Goal: Task Accomplishment & Management: Use online tool/utility

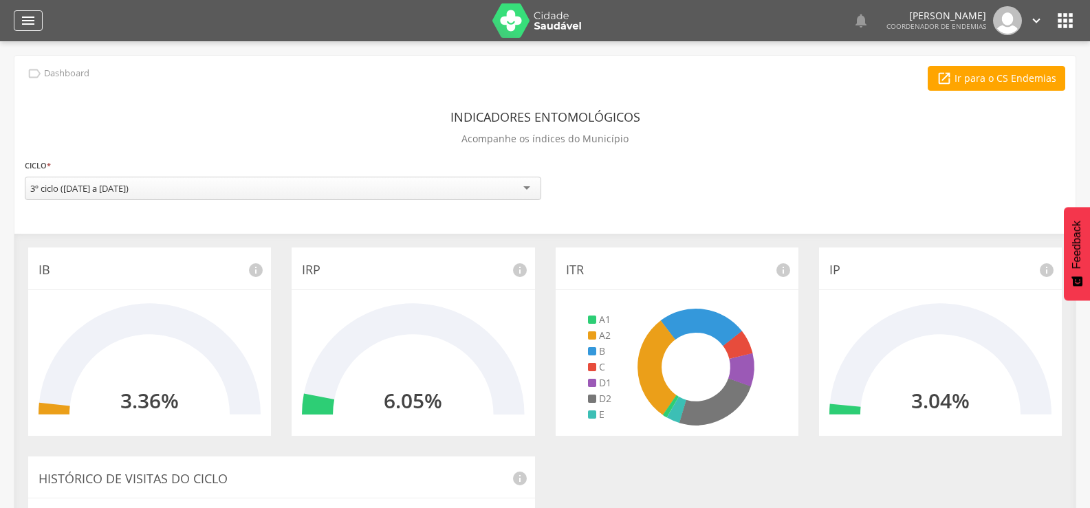
click at [26, 19] on icon "" at bounding box center [28, 20] width 17 height 17
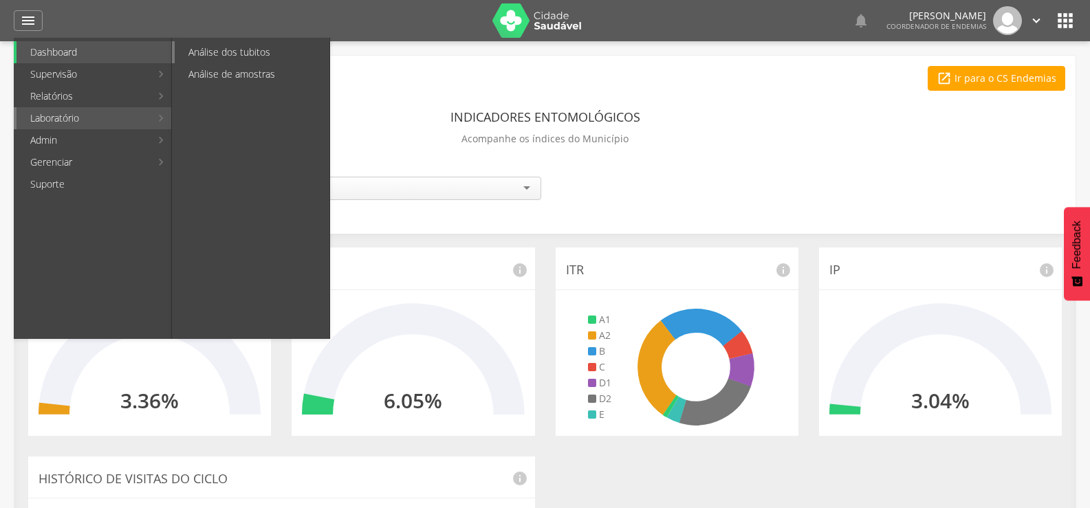
click at [243, 56] on link "Análise dos tubitos" at bounding box center [252, 52] width 155 height 22
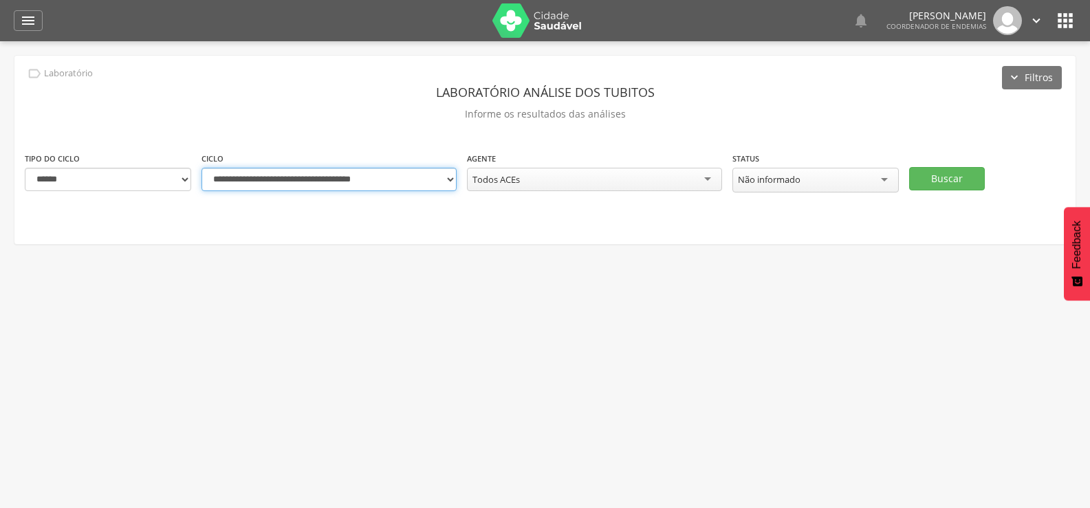
click at [448, 176] on select "**********" at bounding box center [329, 179] width 255 height 23
select select "**********"
click at [202, 168] on select "**********" at bounding box center [329, 179] width 255 height 23
click at [935, 169] on button "Buscar" at bounding box center [947, 178] width 76 height 23
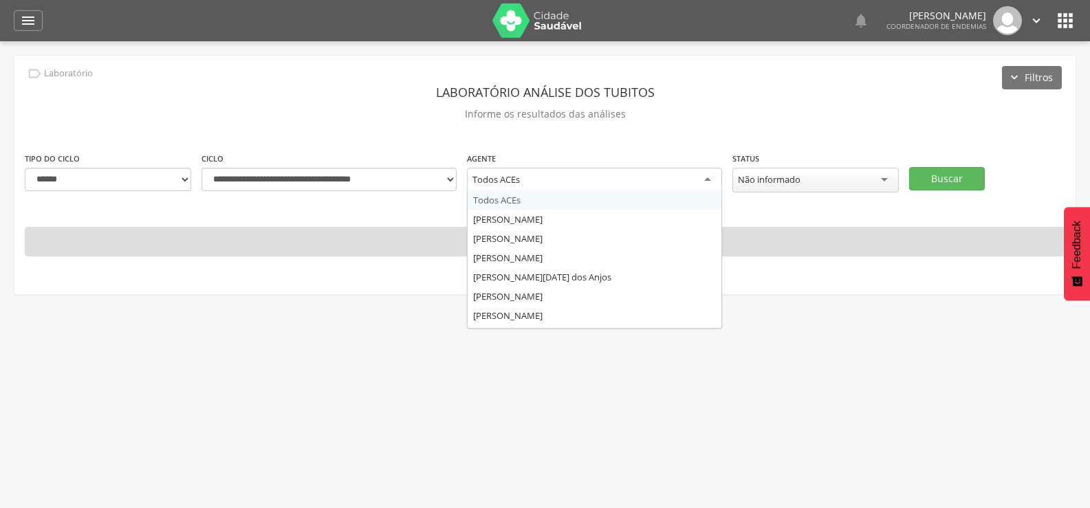
click at [543, 175] on div "Todos ACEs" at bounding box center [594, 180] width 255 height 25
type input "****"
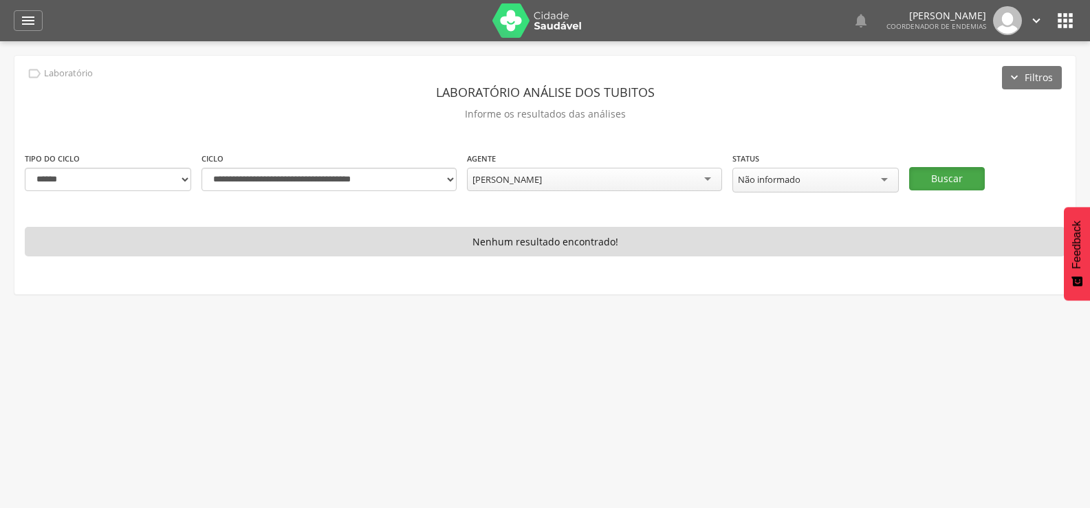
click at [937, 175] on button "Buscar" at bounding box center [947, 178] width 76 height 23
click at [453, 177] on select "**********" at bounding box center [329, 179] width 255 height 23
select select "**********"
click at [202, 168] on select "**********" at bounding box center [329, 179] width 255 height 23
click at [949, 173] on button "Buscar" at bounding box center [947, 178] width 76 height 23
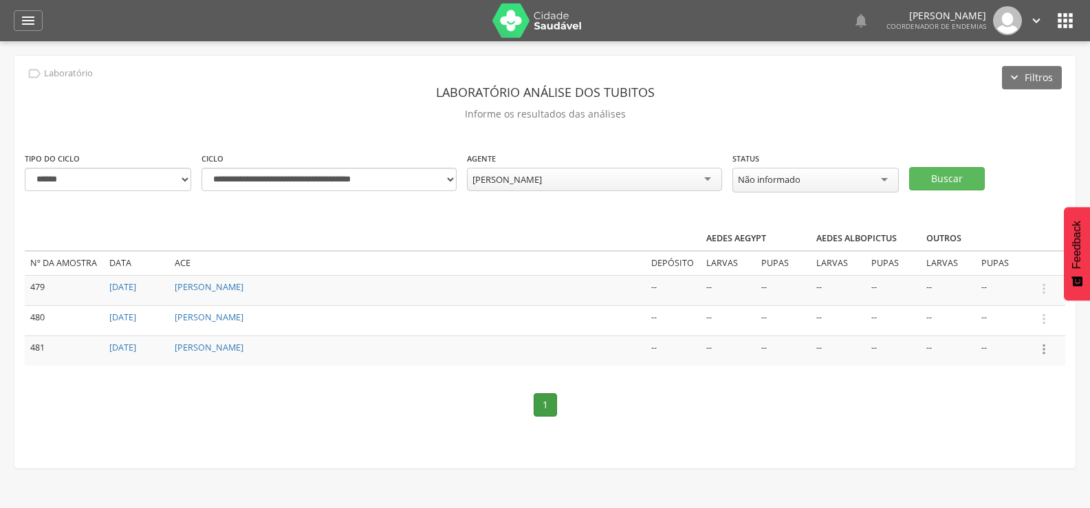
click at [1045, 346] on icon "" at bounding box center [1043, 349] width 15 height 15
click at [1014, 319] on link "Informar resultado" at bounding box center [996, 326] width 109 height 17
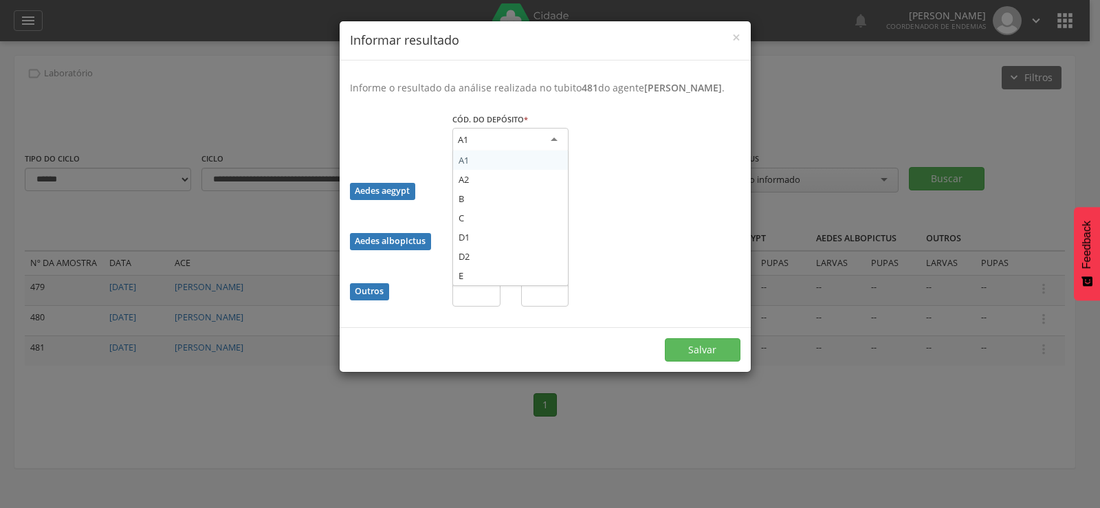
click at [494, 147] on div "A1" at bounding box center [511, 140] width 116 height 25
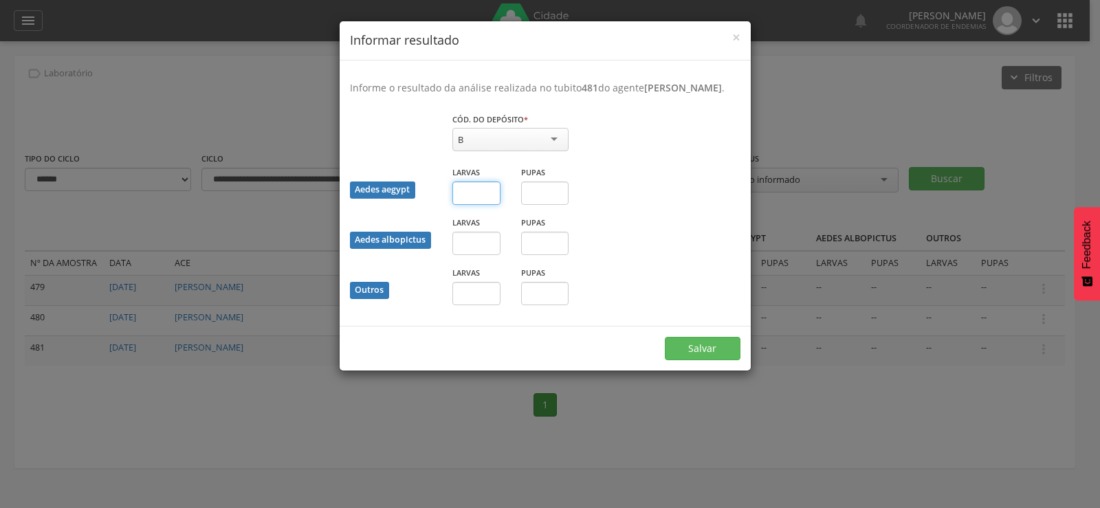
click at [472, 205] on input "text" at bounding box center [477, 193] width 48 height 23
type input "*"
click at [724, 358] on button "Salvar" at bounding box center [703, 348] width 76 height 23
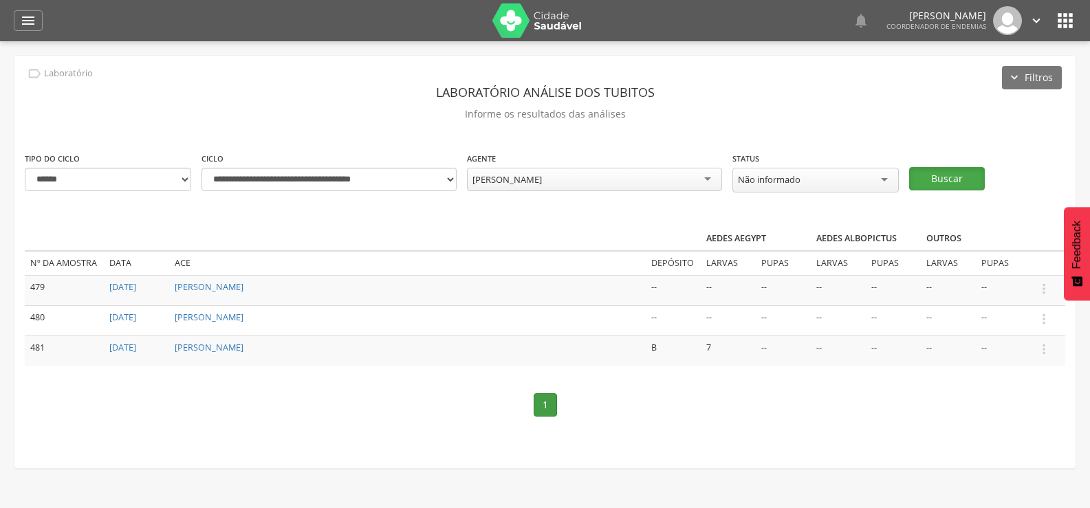
click at [935, 174] on button "Buscar" at bounding box center [947, 178] width 76 height 23
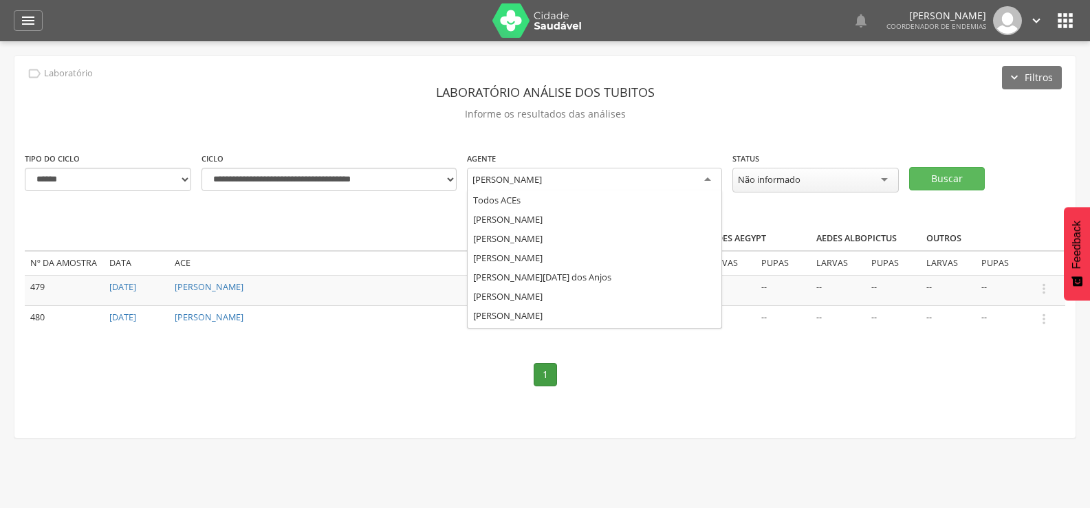
click at [607, 169] on div "[PERSON_NAME]" at bounding box center [594, 180] width 255 height 25
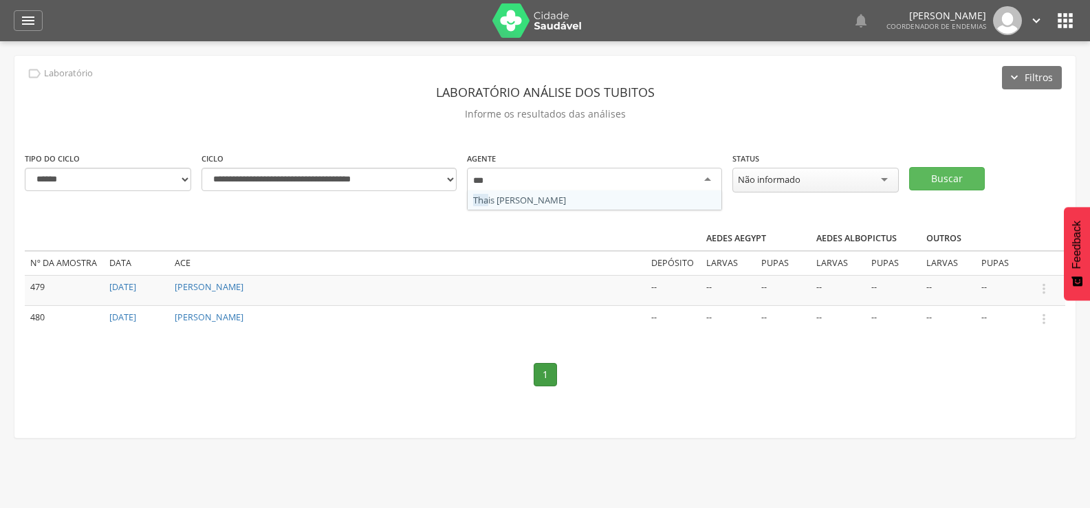
type input "****"
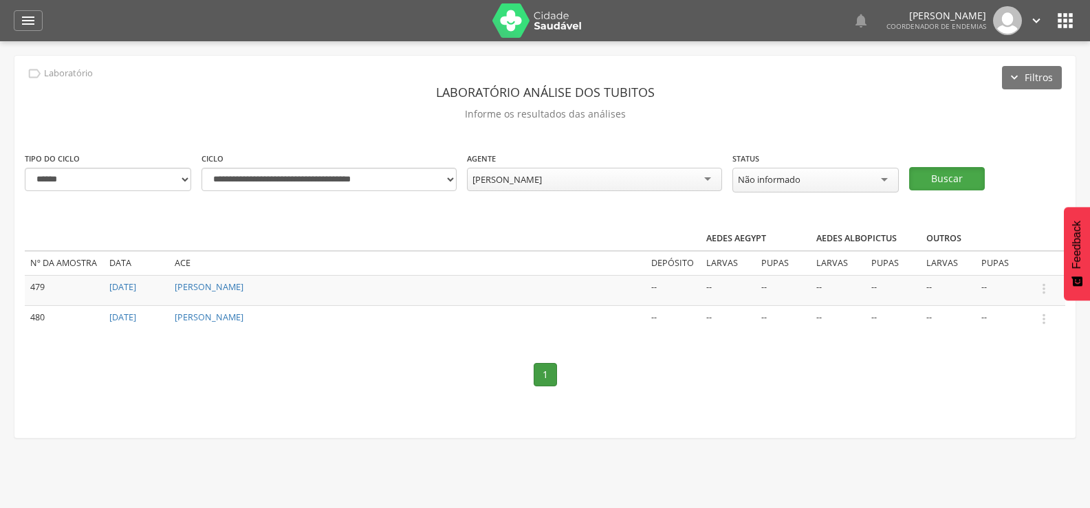
click at [966, 175] on button "Buscar" at bounding box center [947, 178] width 76 height 23
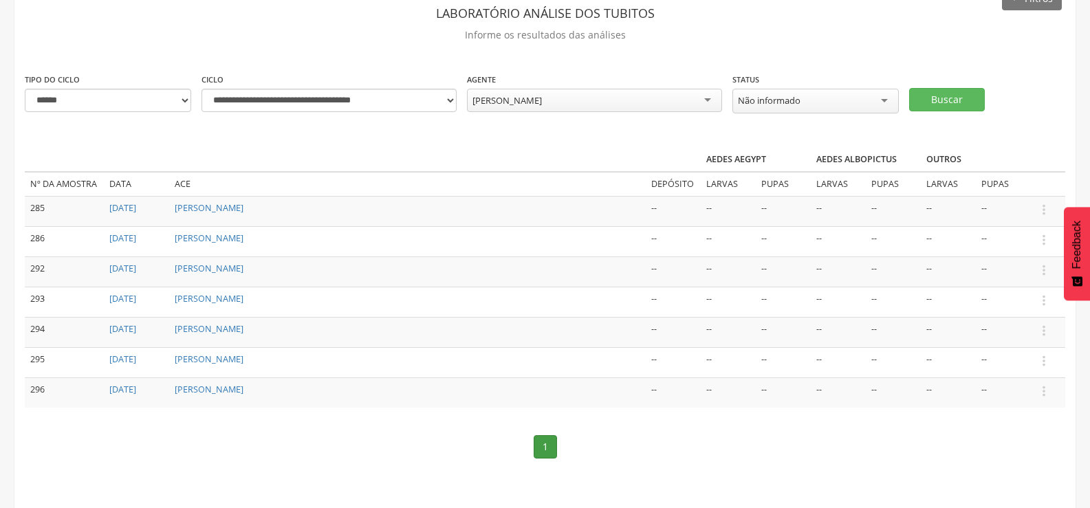
scroll to position [80, 0]
click at [1045, 203] on icon "" at bounding box center [1043, 208] width 15 height 15
click at [995, 177] on link "Informar resultado" at bounding box center [996, 185] width 109 height 17
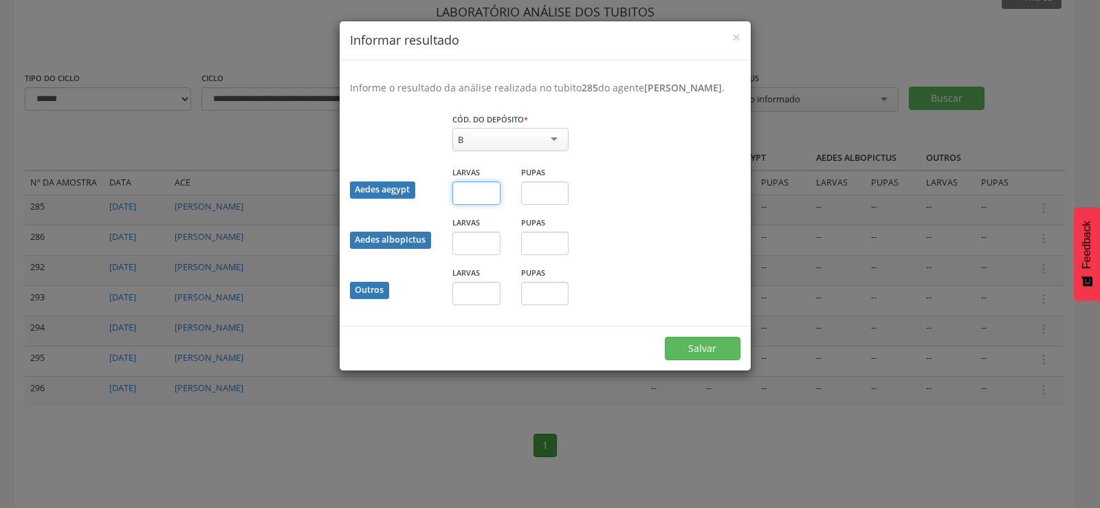
click at [470, 205] on input "text" at bounding box center [477, 193] width 48 height 23
type input "*"
click at [545, 204] on input "text" at bounding box center [545, 193] width 48 height 23
type input "*"
click at [699, 360] on button "Salvar" at bounding box center [703, 348] width 76 height 23
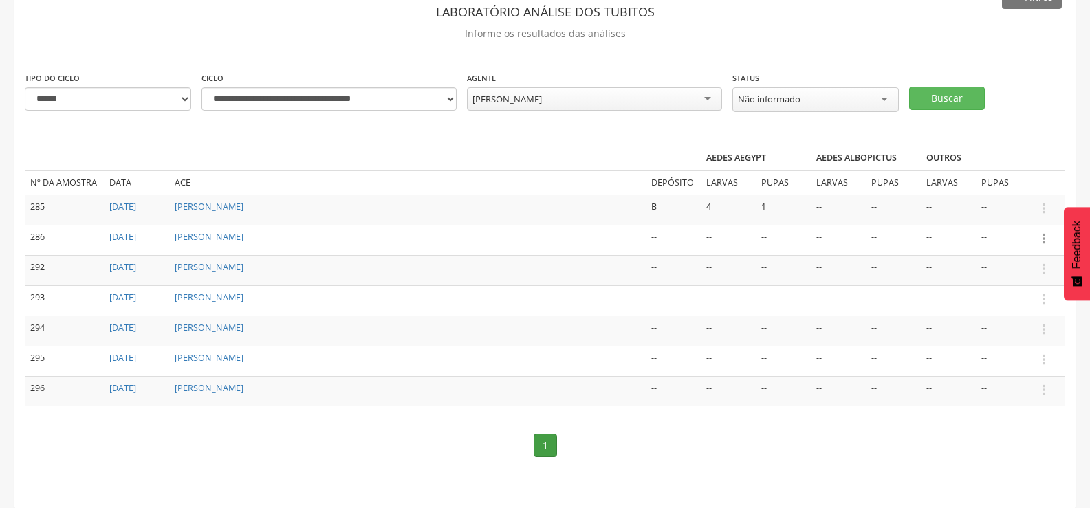
click at [1043, 235] on icon "" at bounding box center [1043, 238] width 15 height 15
click at [1024, 212] on link "Informar resultado" at bounding box center [996, 215] width 109 height 17
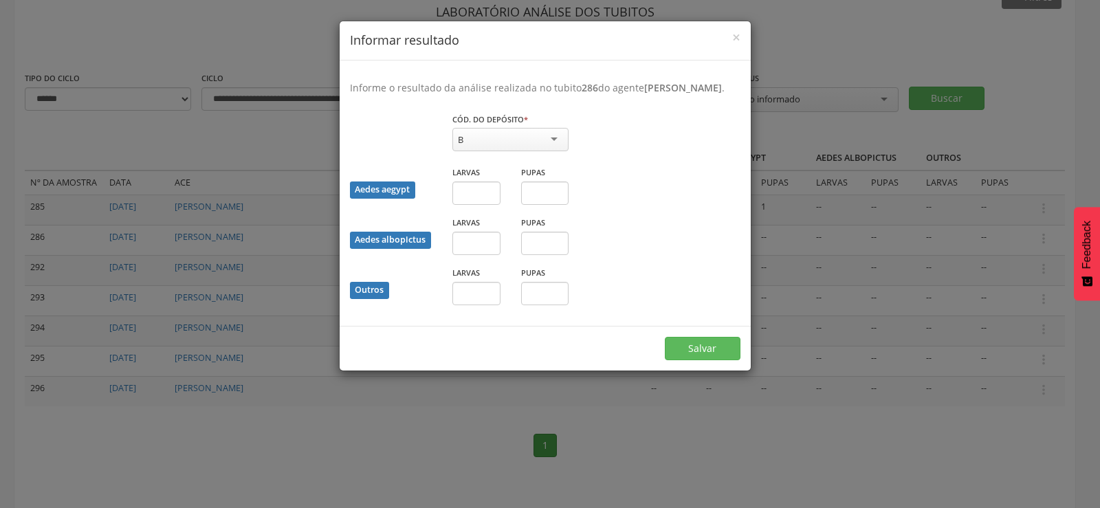
click at [553, 150] on div "B" at bounding box center [511, 139] width 116 height 23
click at [480, 205] on input "text" at bounding box center [477, 193] width 48 height 23
type input "*"
click at [724, 360] on button "Salvar" at bounding box center [703, 348] width 76 height 23
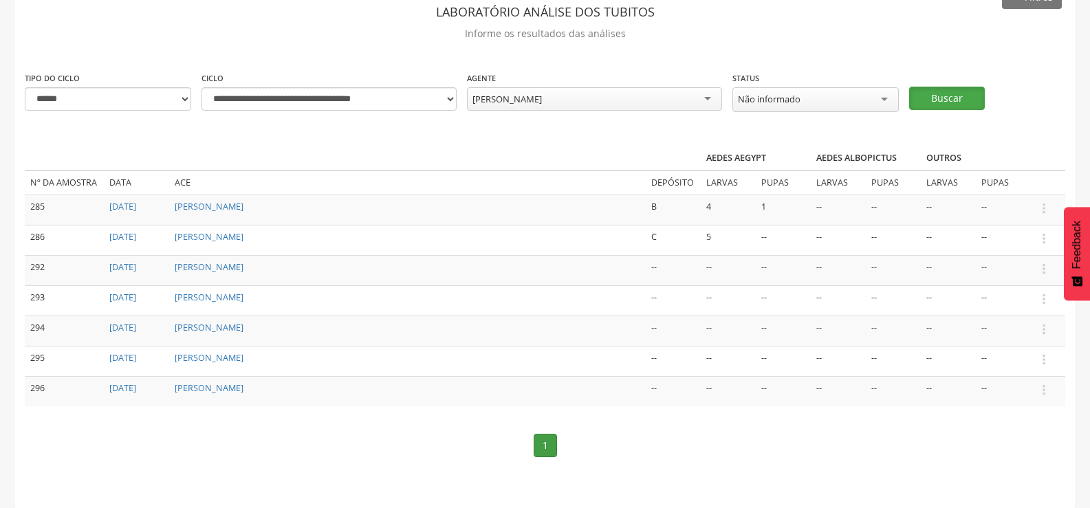
click at [968, 91] on button "Buscar" at bounding box center [947, 98] width 76 height 23
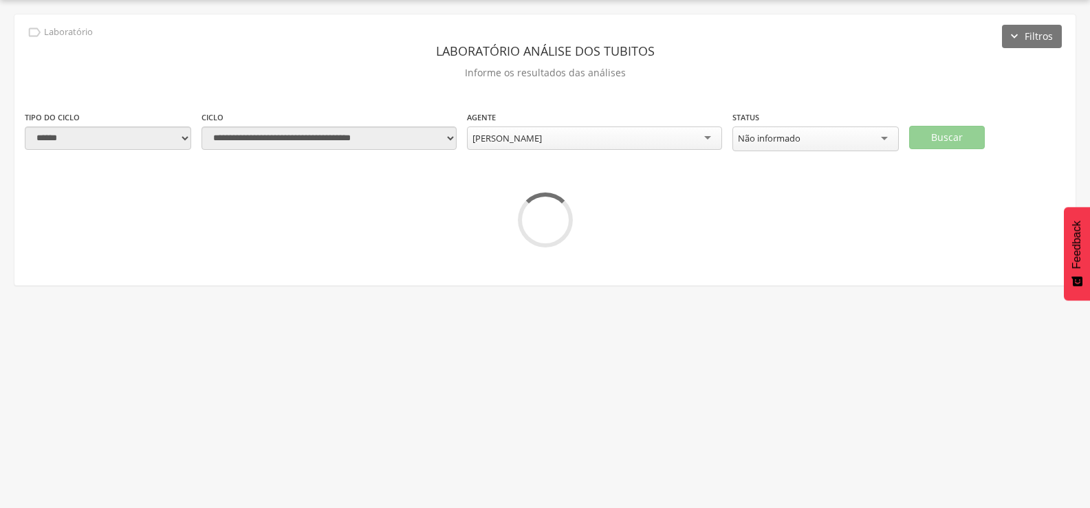
scroll to position [41, 0]
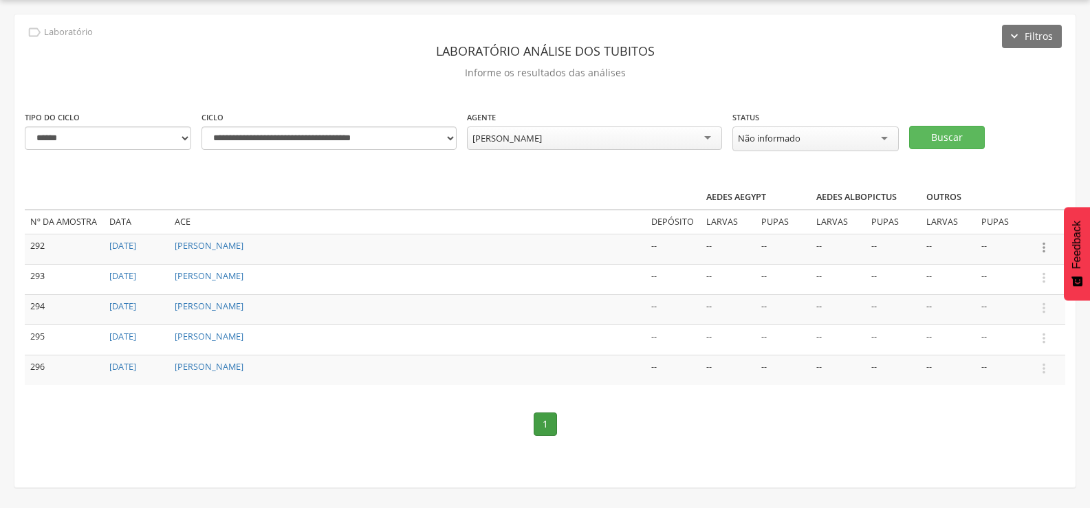
click at [1041, 246] on icon "" at bounding box center [1043, 247] width 15 height 15
click at [987, 223] on link "Informar resultado" at bounding box center [996, 224] width 109 height 17
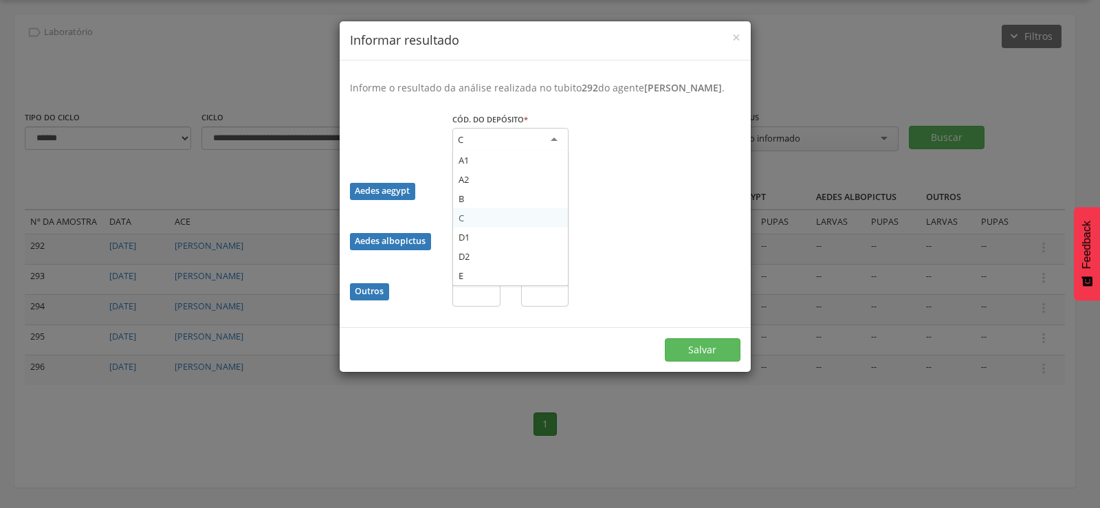
click at [541, 149] on div "C" at bounding box center [511, 140] width 116 height 25
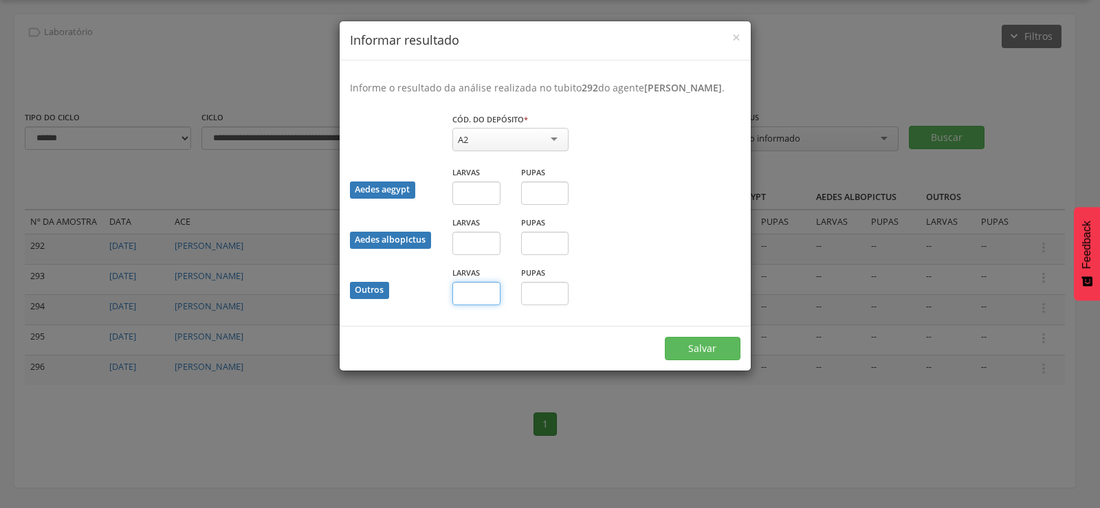
click at [473, 305] on input "text" at bounding box center [477, 293] width 48 height 23
type input "**"
click at [727, 360] on button "Salvar" at bounding box center [703, 348] width 76 height 23
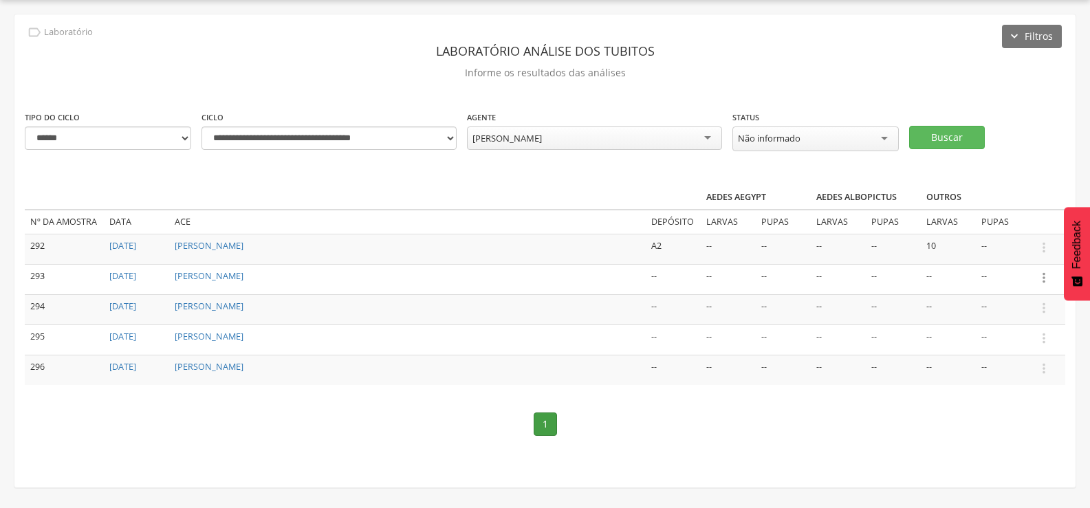
click at [1043, 272] on icon "" at bounding box center [1043, 277] width 15 height 15
click at [1017, 248] on link "Informar resultado" at bounding box center [996, 254] width 109 height 17
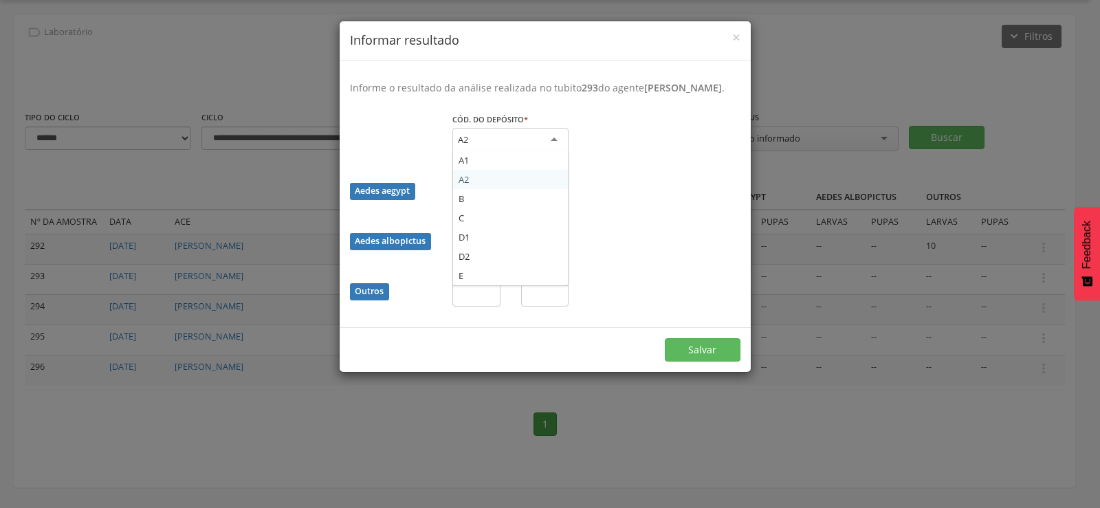
click at [507, 148] on div "A2" at bounding box center [511, 140] width 116 height 25
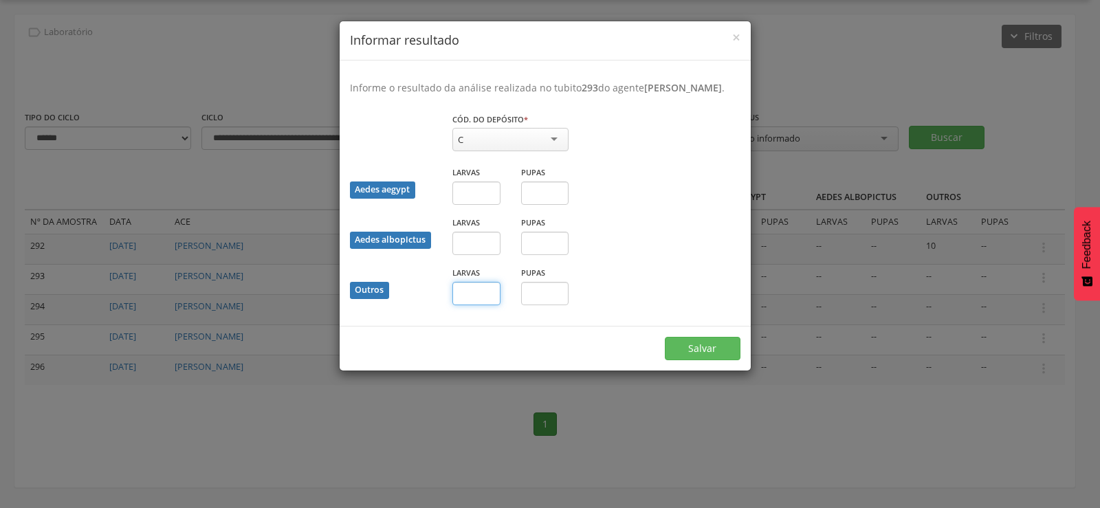
click at [482, 305] on input "text" at bounding box center [477, 293] width 48 height 23
type input "*"
click at [717, 352] on button "Salvar" at bounding box center [703, 348] width 76 height 23
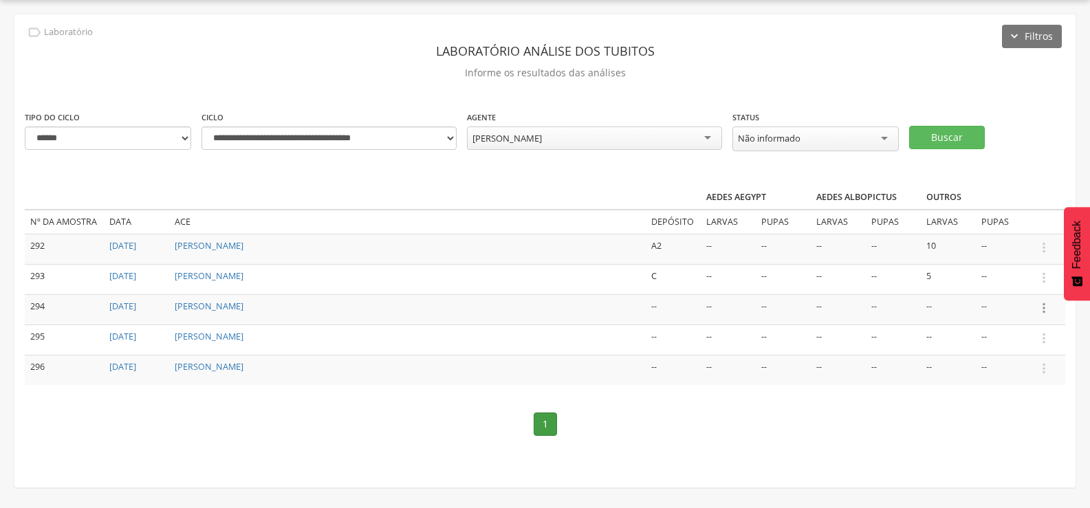
click at [1045, 308] on icon "" at bounding box center [1043, 308] width 15 height 15
click at [1023, 283] on link "Informar resultado" at bounding box center [996, 284] width 109 height 17
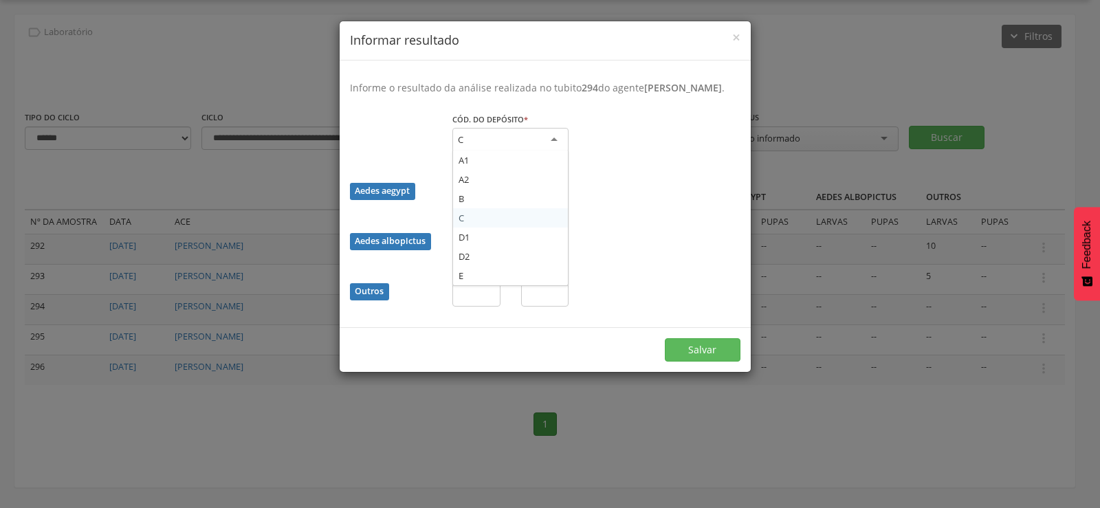
click at [541, 153] on div "C" at bounding box center [511, 140] width 116 height 25
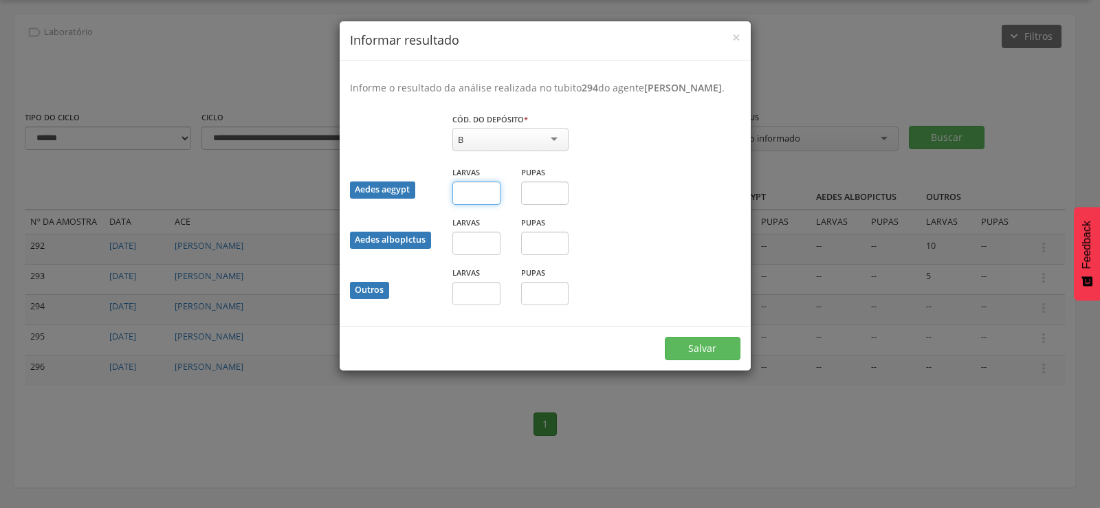
click at [464, 205] on input "text" at bounding box center [477, 193] width 48 height 23
type input "*"
click at [701, 356] on button "Salvar" at bounding box center [703, 348] width 76 height 23
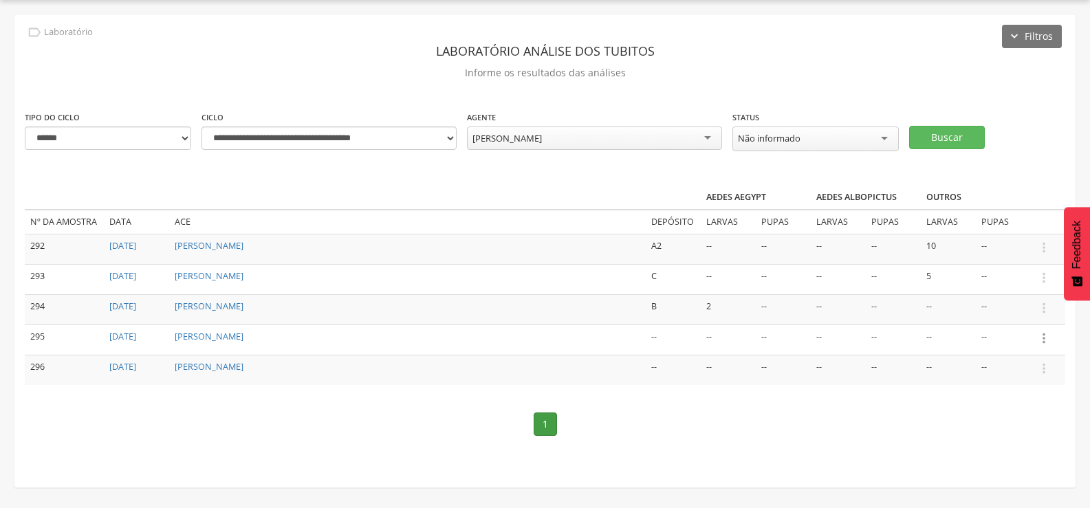
click at [1040, 334] on icon "" at bounding box center [1043, 338] width 15 height 15
click at [1016, 314] on link "Informar resultado" at bounding box center [996, 315] width 109 height 17
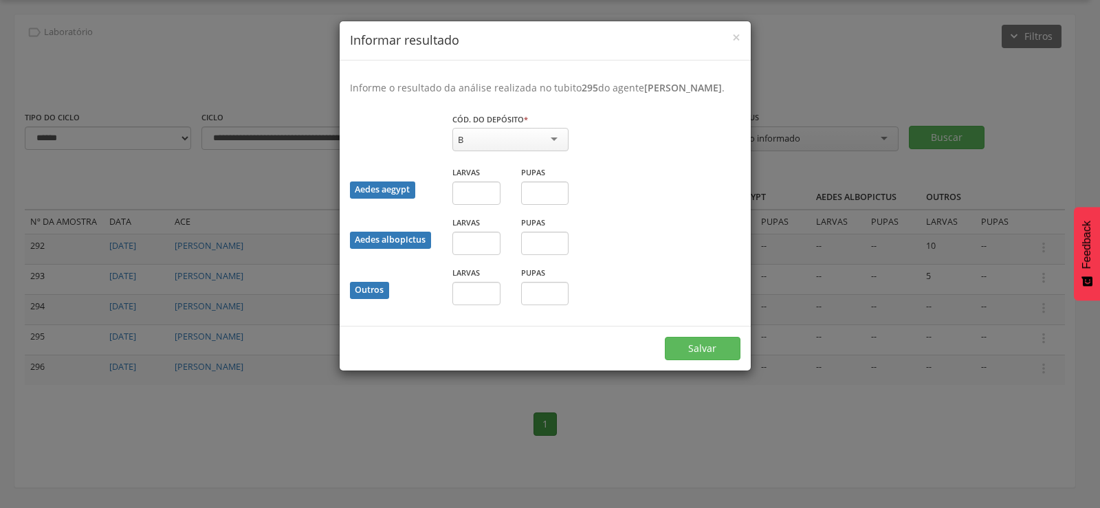
click at [510, 151] on div "B" at bounding box center [511, 139] width 116 height 23
click at [468, 204] on input "text" at bounding box center [477, 193] width 48 height 23
type input "*"
click at [707, 356] on button "Salvar" at bounding box center [703, 348] width 76 height 23
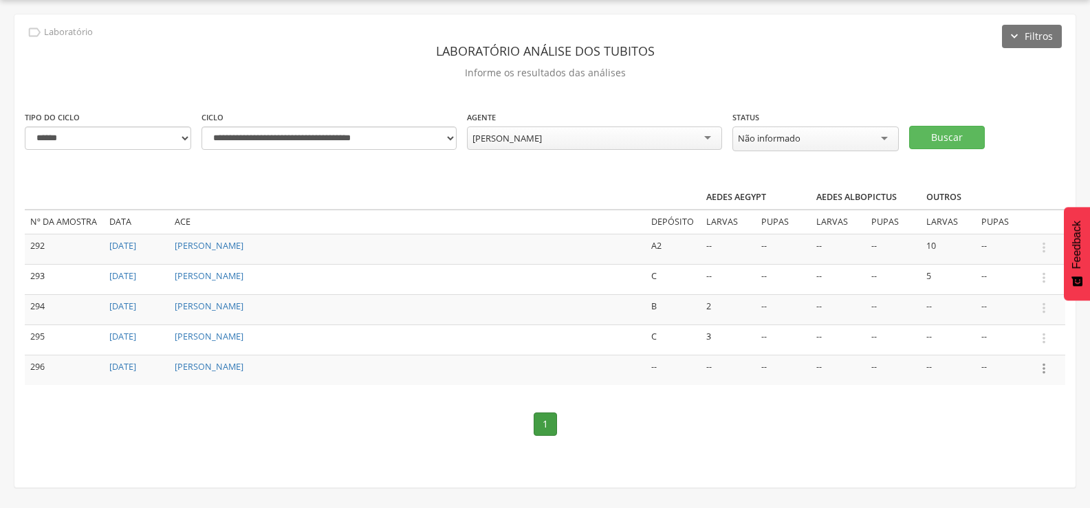
click at [1045, 367] on icon "" at bounding box center [1043, 368] width 15 height 15
click at [1024, 338] on link "Informar resultado" at bounding box center [996, 345] width 109 height 17
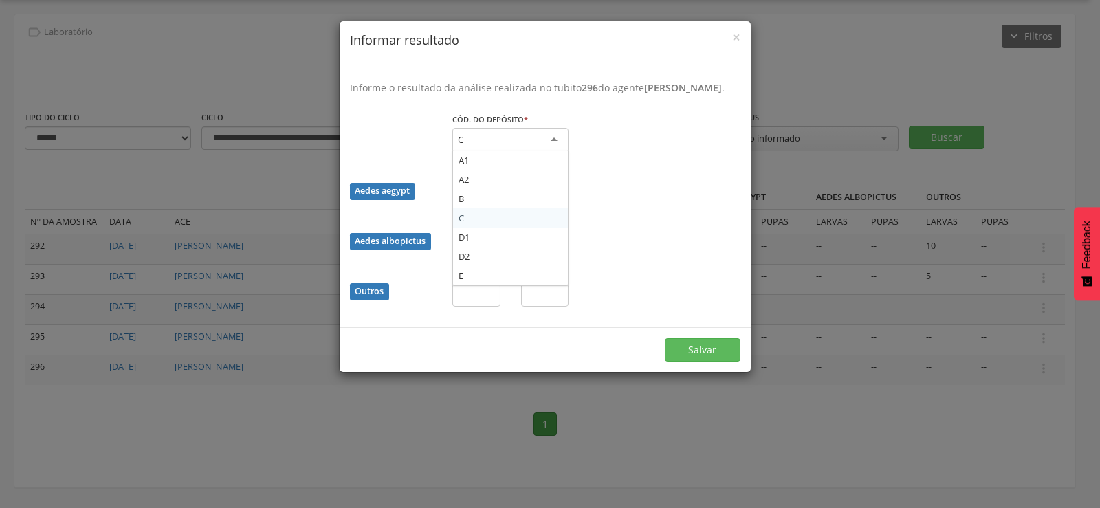
click at [523, 150] on div "C" at bounding box center [511, 140] width 116 height 25
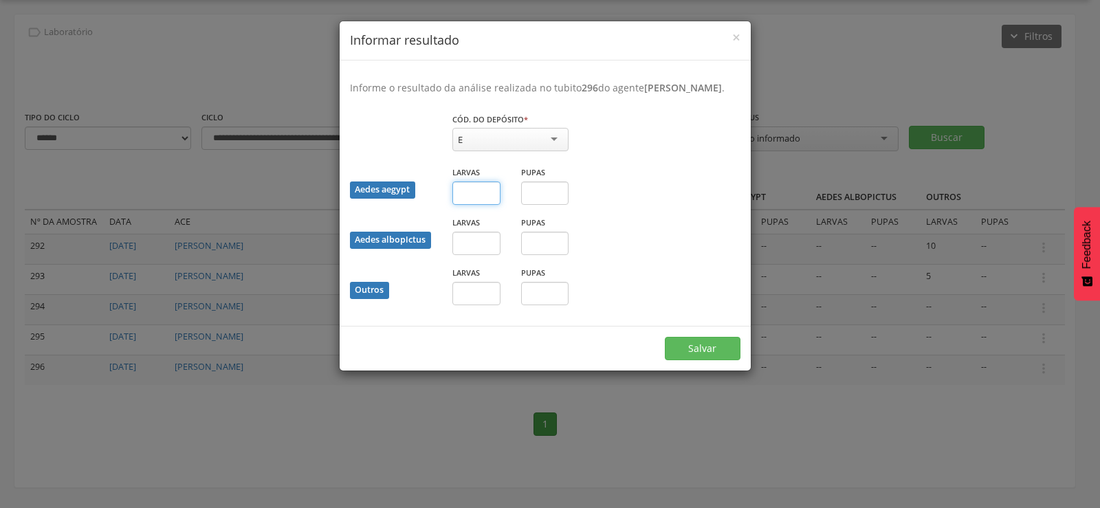
click at [475, 205] on input "text" at bounding box center [477, 193] width 48 height 23
type input "*"
click at [688, 354] on button "Salvar" at bounding box center [703, 348] width 76 height 23
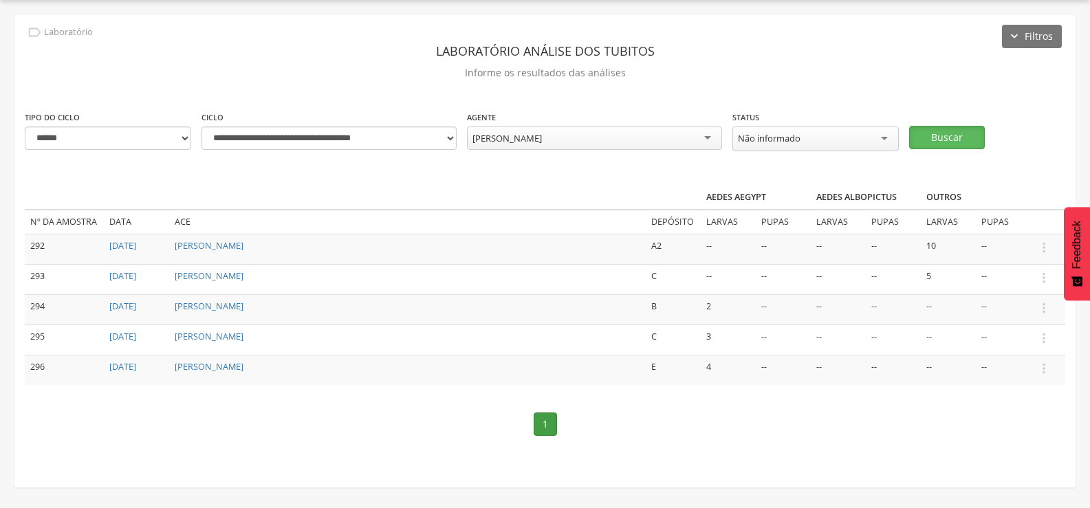
click at [937, 132] on button "Buscar" at bounding box center [947, 137] width 76 height 23
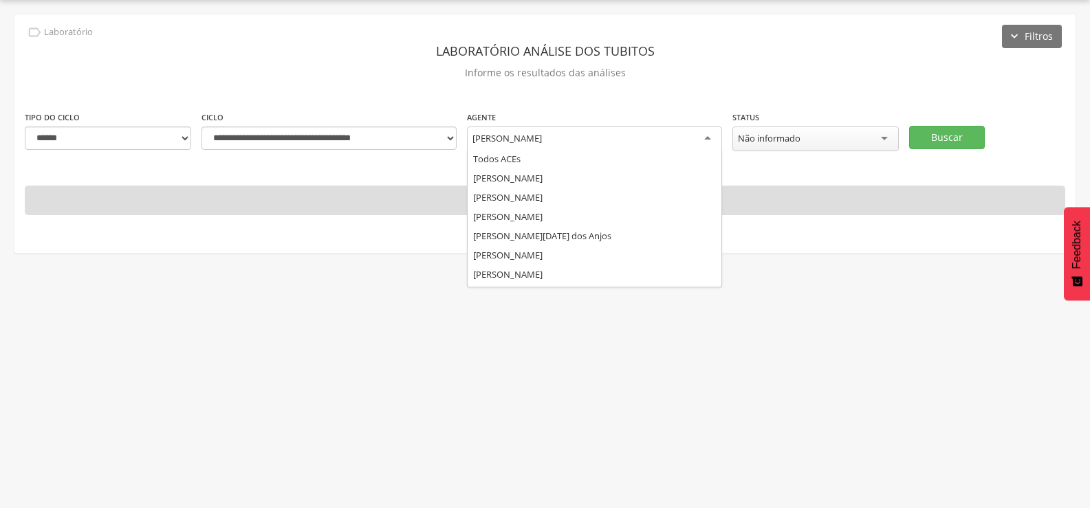
click at [630, 135] on div "[PERSON_NAME]" at bounding box center [594, 139] width 255 height 25
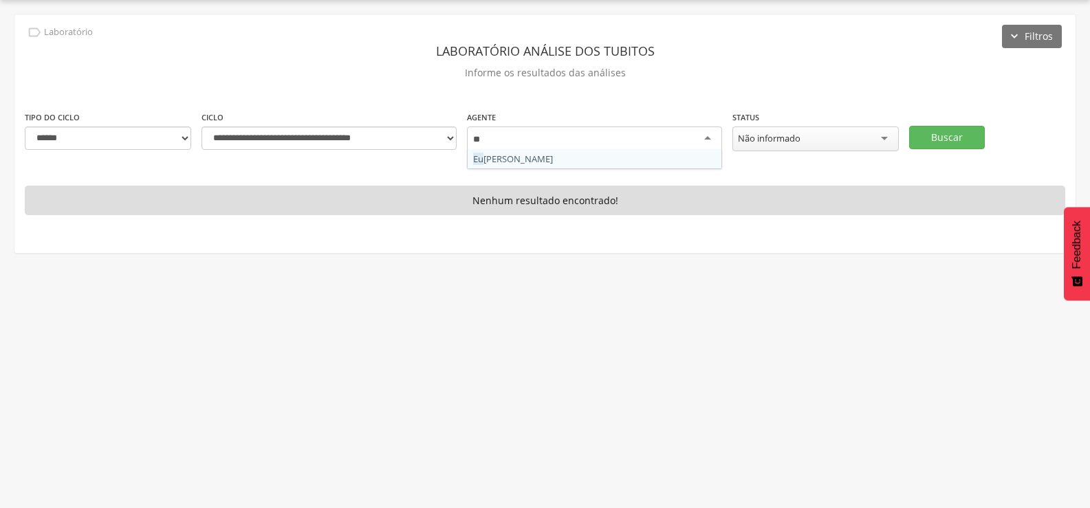
scroll to position [0, 0]
type input "****"
click at [969, 133] on button "Buscar" at bounding box center [947, 137] width 76 height 23
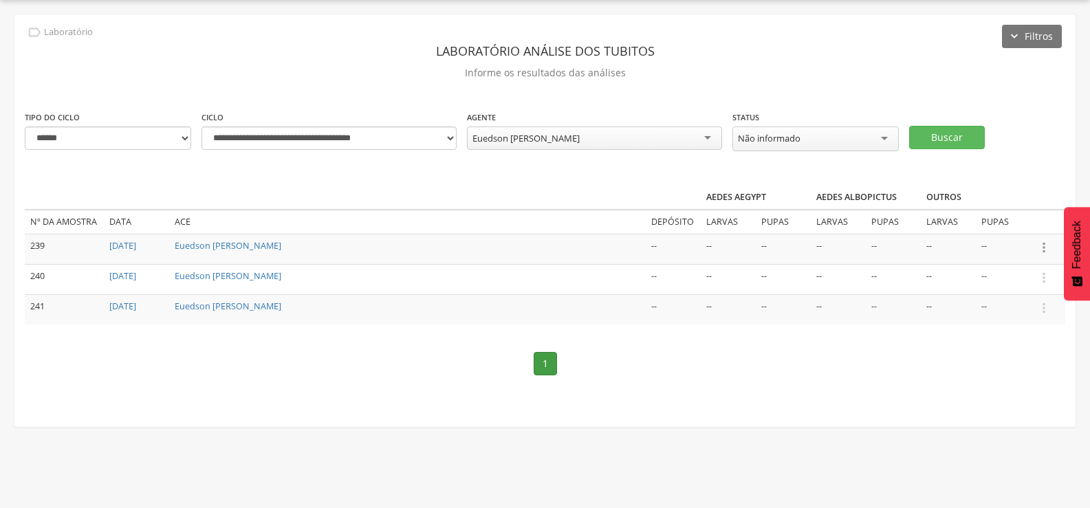
click at [1046, 244] on icon "" at bounding box center [1043, 247] width 15 height 15
click at [1014, 219] on link "Informar resultado" at bounding box center [996, 224] width 109 height 17
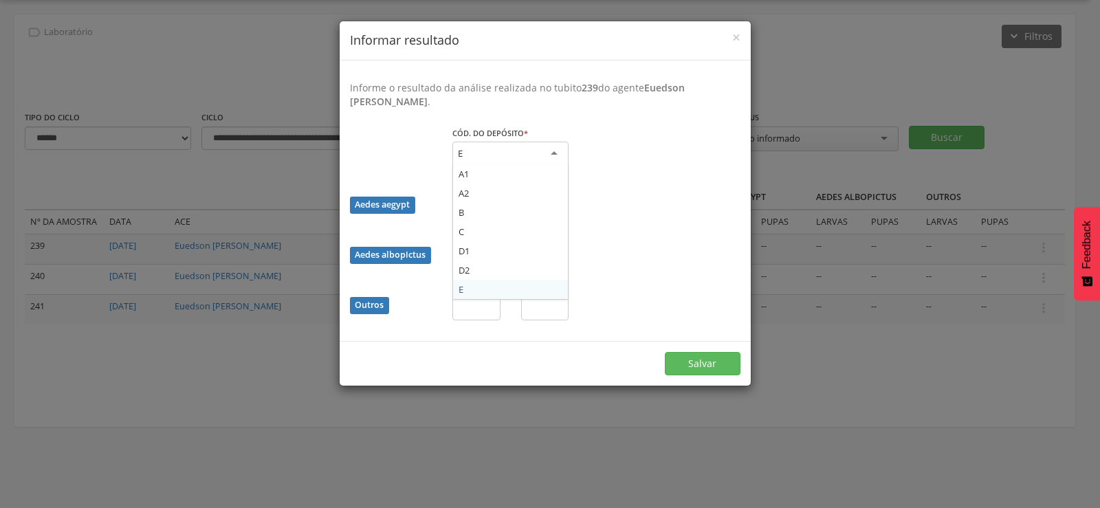
drag, startPoint x: 554, startPoint y: 144, endPoint x: 528, endPoint y: 167, distance: 34.6
click at [547, 151] on div "E" at bounding box center [511, 154] width 116 height 25
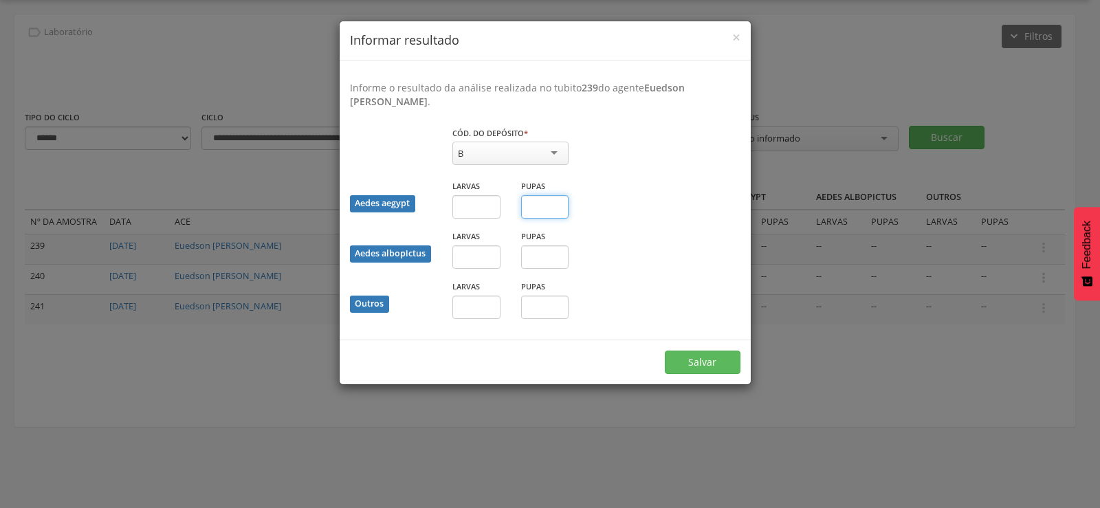
click at [554, 211] on input "text" at bounding box center [545, 206] width 48 height 23
type input "*"
click at [718, 361] on button "Salvar" at bounding box center [703, 362] width 76 height 23
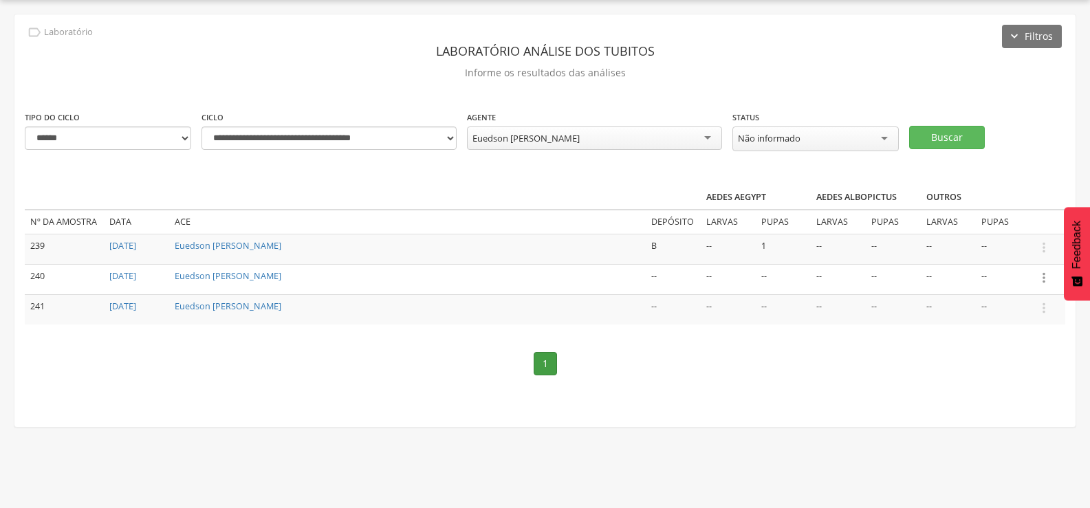
click at [1043, 276] on icon "" at bounding box center [1043, 277] width 15 height 15
click at [1010, 250] on link "Informar resultado" at bounding box center [996, 254] width 109 height 17
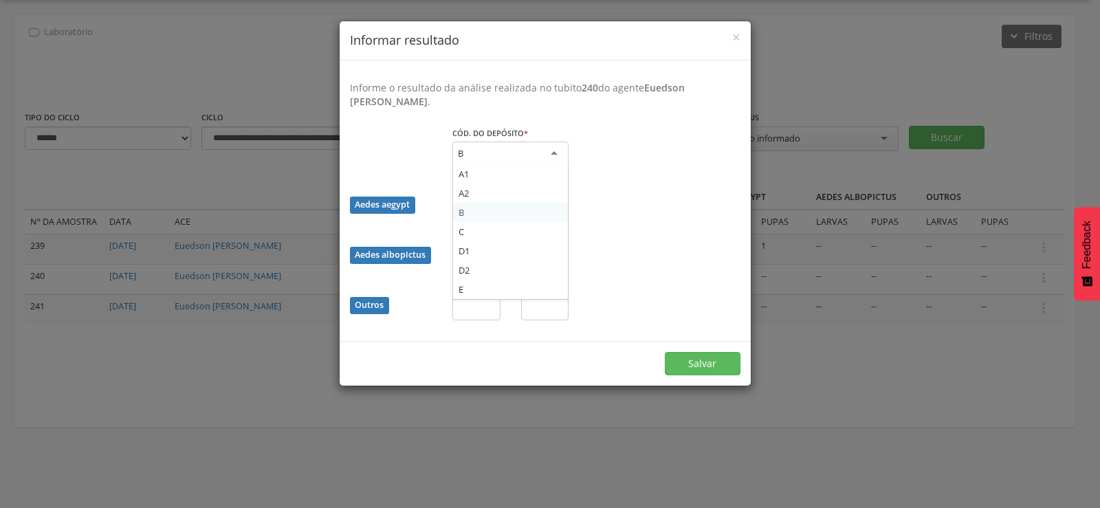
click at [520, 147] on div "B" at bounding box center [511, 154] width 116 height 25
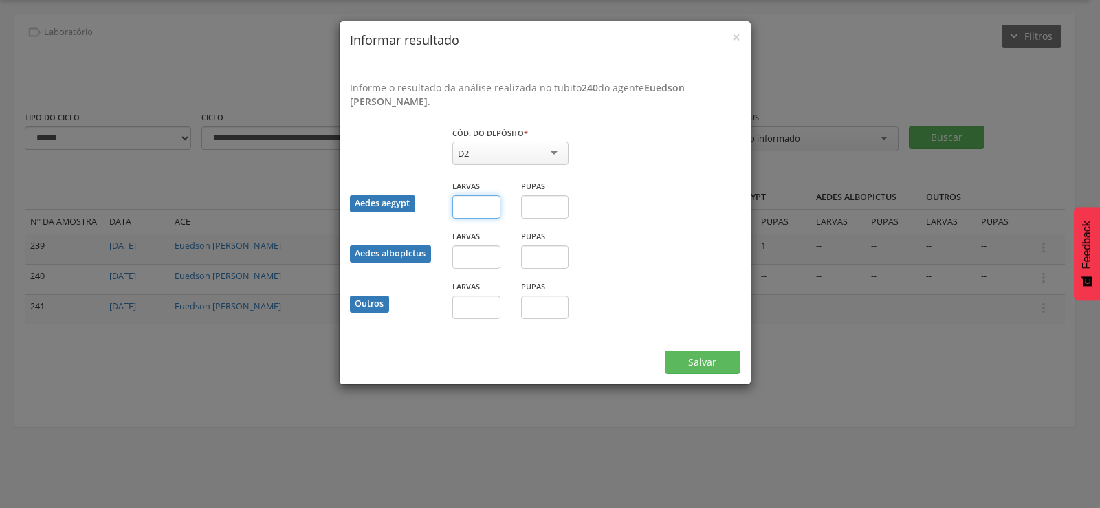
click at [470, 207] on input "text" at bounding box center [477, 206] width 48 height 23
type input "*"
click at [696, 358] on button "Salvar" at bounding box center [703, 362] width 76 height 23
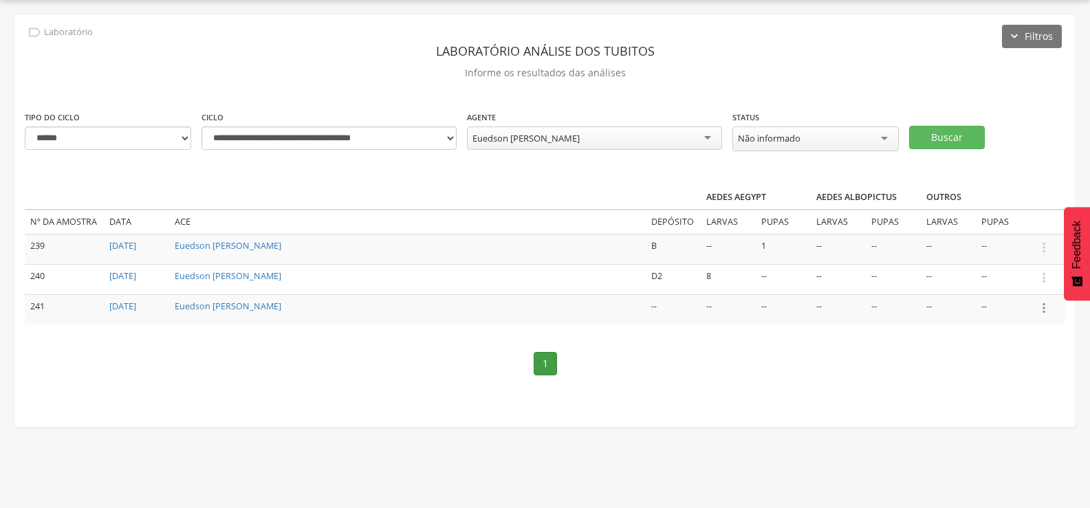
click at [1041, 306] on icon "" at bounding box center [1043, 308] width 15 height 15
click at [1017, 278] on link "Informar resultado" at bounding box center [996, 284] width 109 height 17
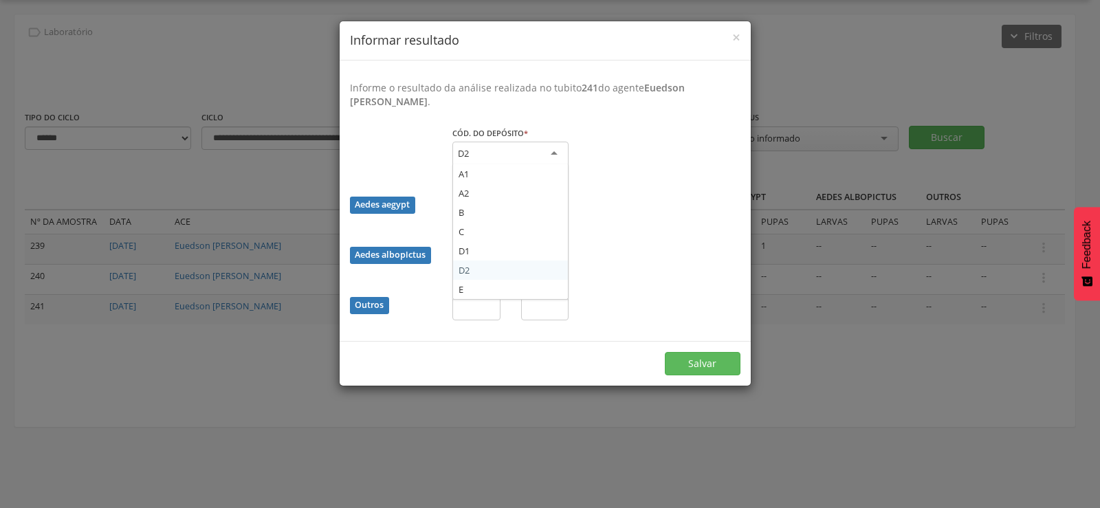
click at [504, 145] on div "D2" at bounding box center [511, 154] width 116 height 25
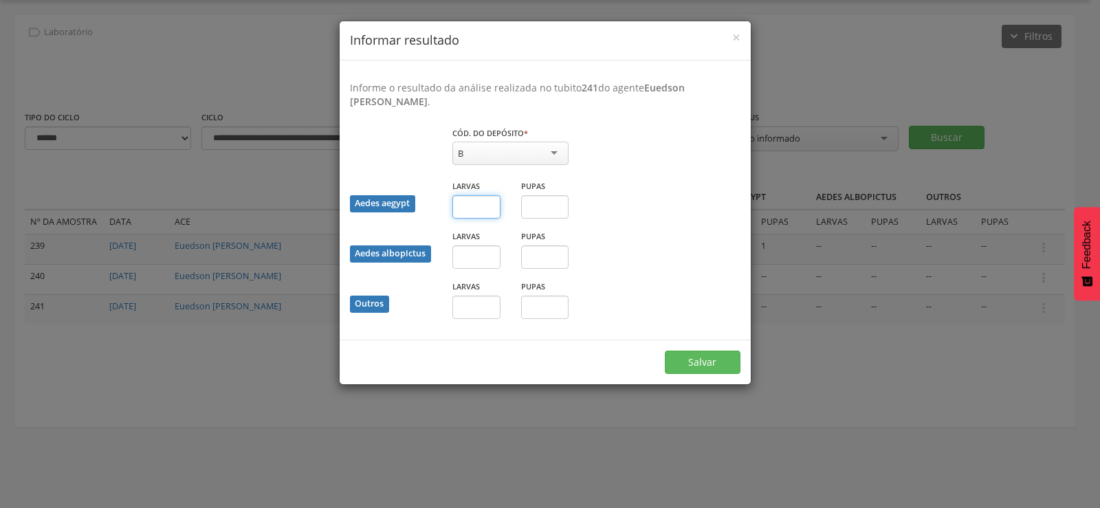
click at [475, 203] on input "text" at bounding box center [477, 206] width 48 height 23
type input "*"
click at [665, 351] on button "Salvar" at bounding box center [703, 362] width 76 height 23
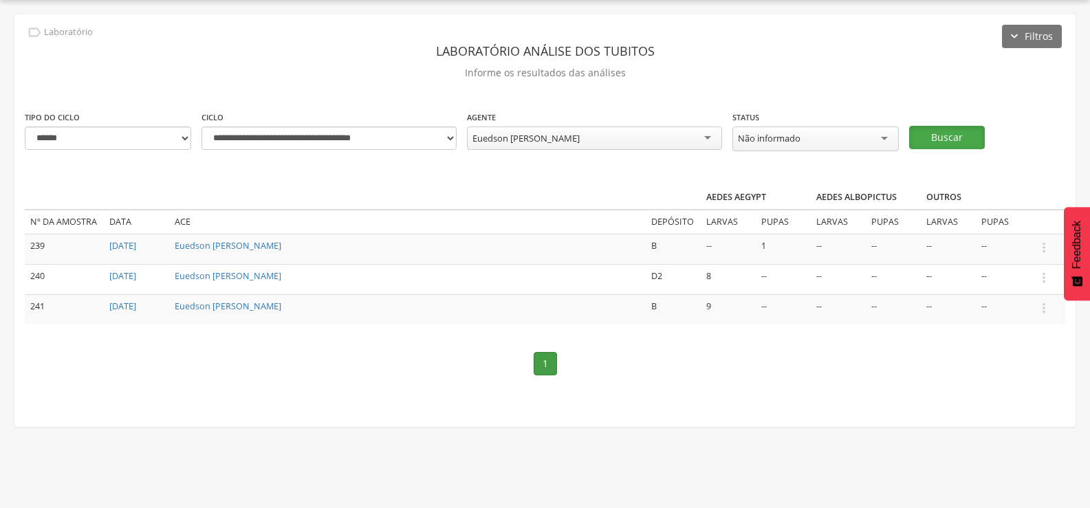
click at [927, 129] on button "Buscar" at bounding box center [947, 137] width 76 height 23
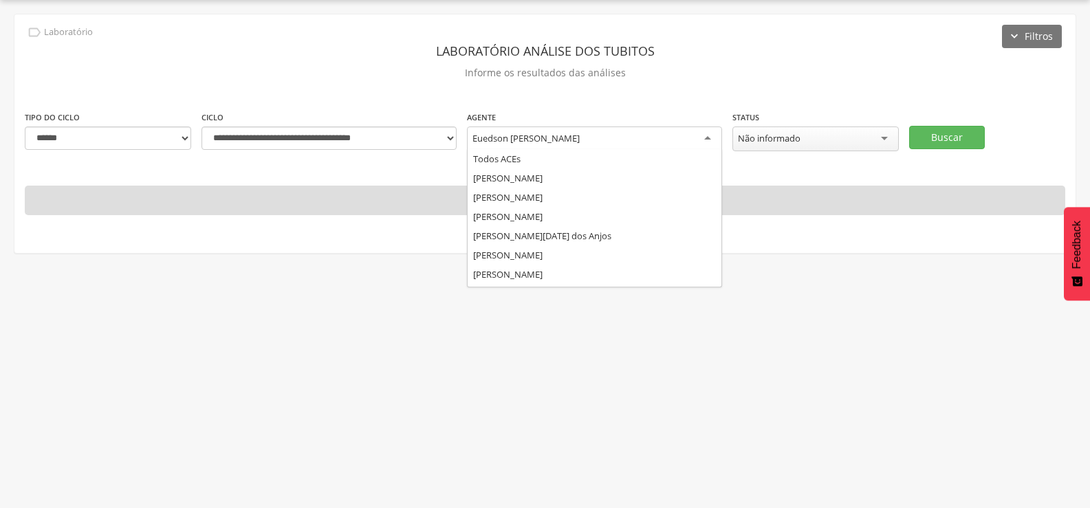
click at [587, 128] on div "Euedson [PERSON_NAME]" at bounding box center [594, 139] width 255 height 25
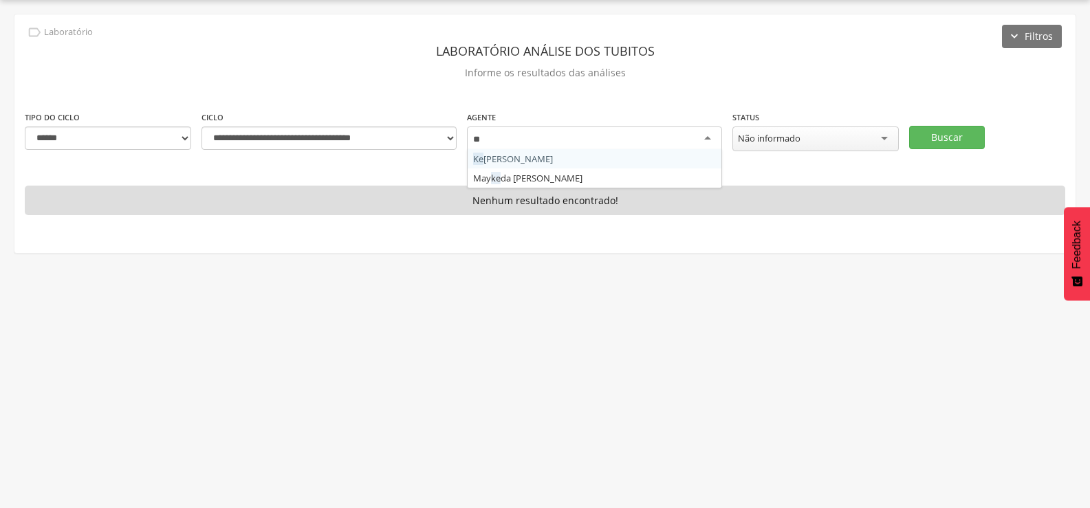
type input "***"
click at [936, 131] on button "Buscar" at bounding box center [947, 137] width 76 height 23
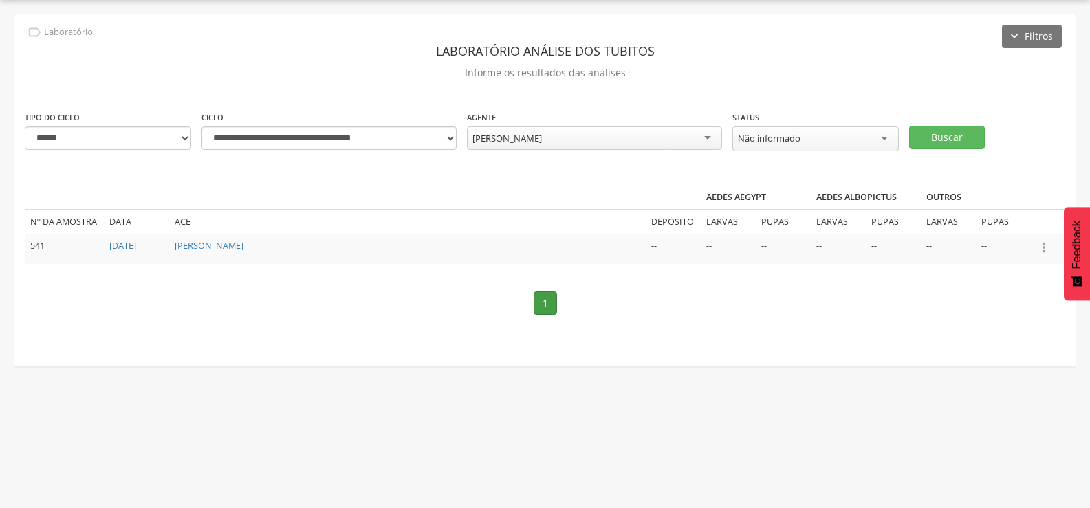
click at [1048, 242] on icon "" at bounding box center [1043, 247] width 15 height 15
click at [1012, 216] on link "Informar resultado" at bounding box center [996, 224] width 109 height 17
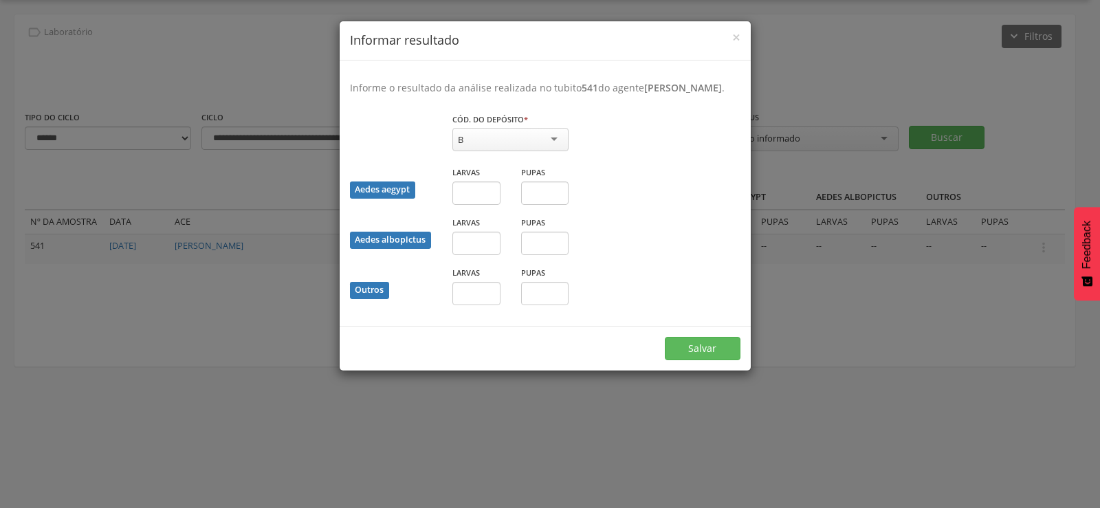
click at [536, 147] on div "B" at bounding box center [511, 139] width 116 height 23
click at [543, 205] on input "text" at bounding box center [545, 193] width 48 height 23
type input "*"
click at [479, 305] on input "text" at bounding box center [477, 293] width 48 height 23
type input "*"
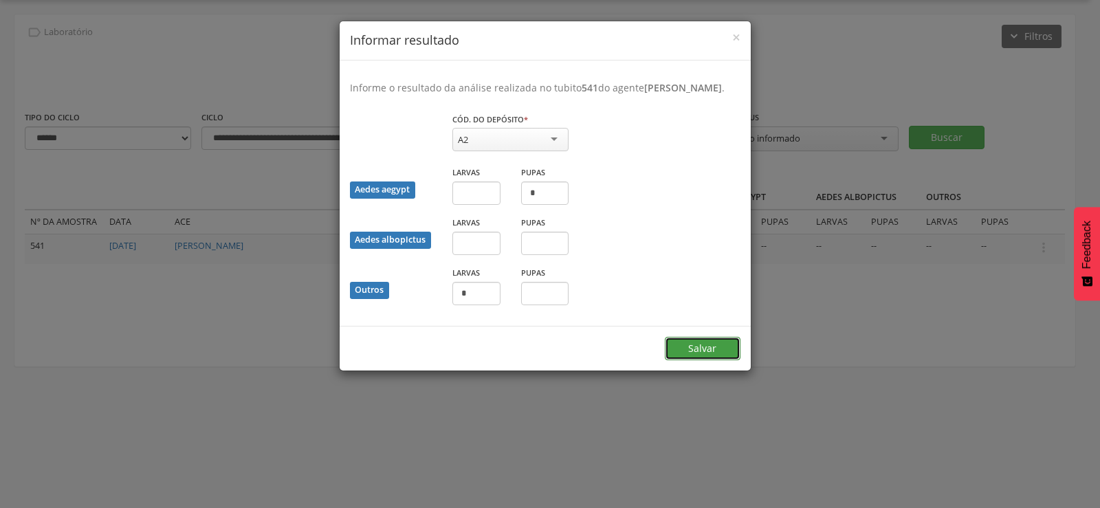
click at [715, 358] on button "Salvar" at bounding box center [703, 348] width 76 height 23
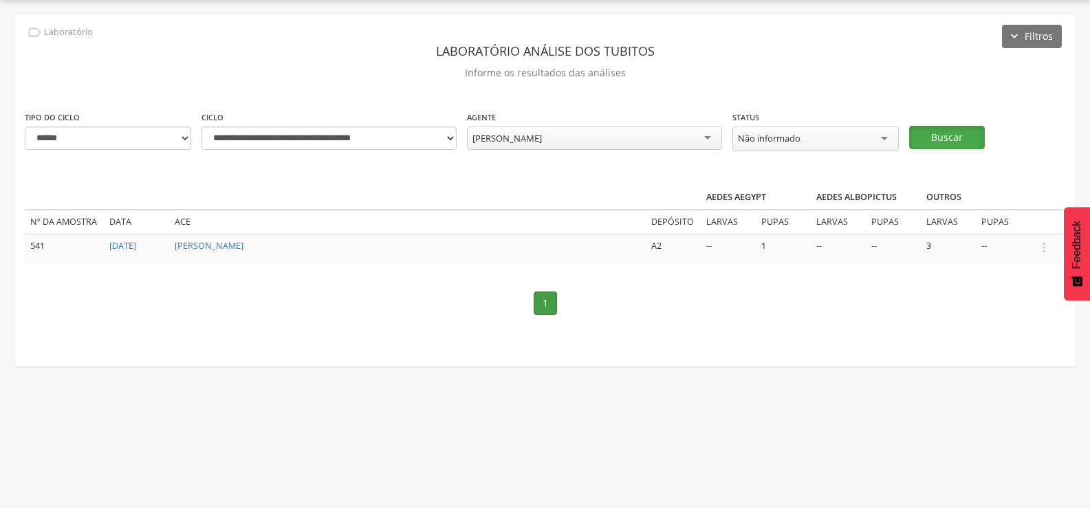
click at [965, 132] on button "Buscar" at bounding box center [947, 137] width 76 height 23
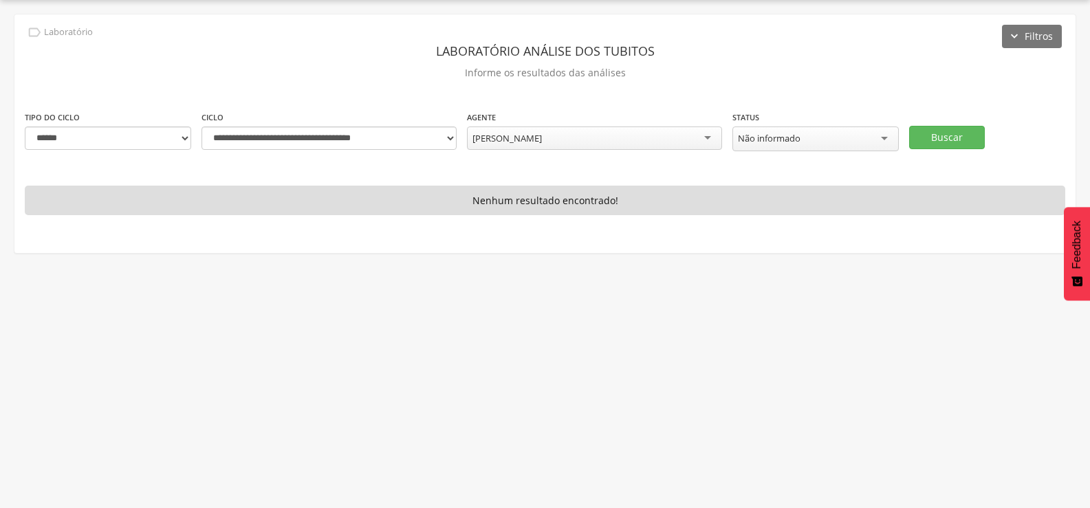
click at [643, 132] on div "[PERSON_NAME]" at bounding box center [594, 138] width 255 height 23
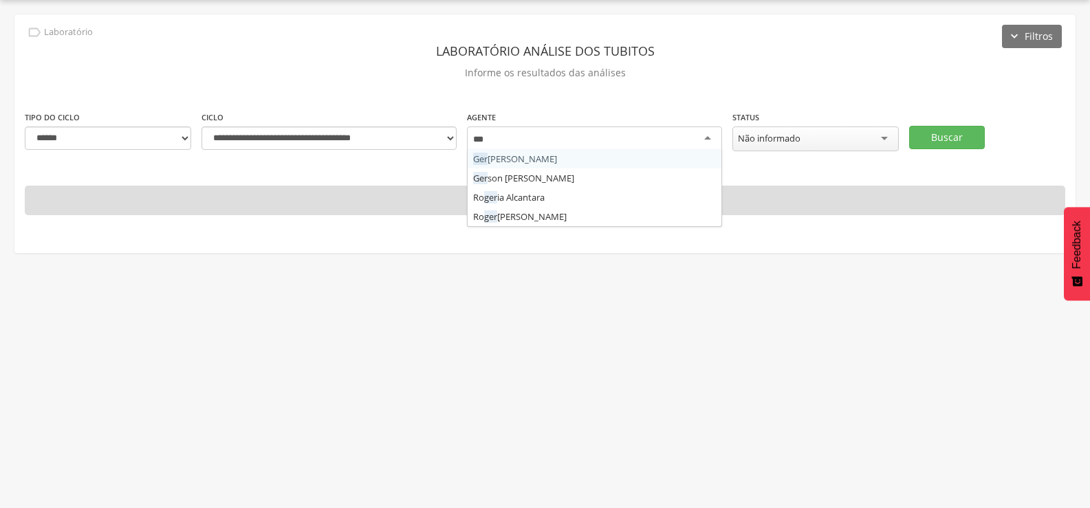
type input "****"
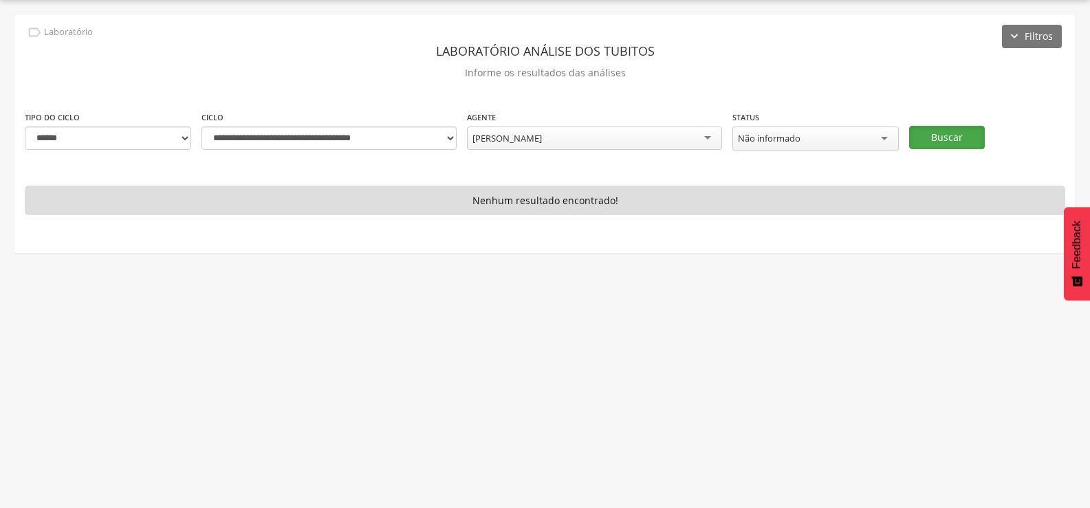
click at [968, 134] on button "Buscar" at bounding box center [947, 137] width 76 height 23
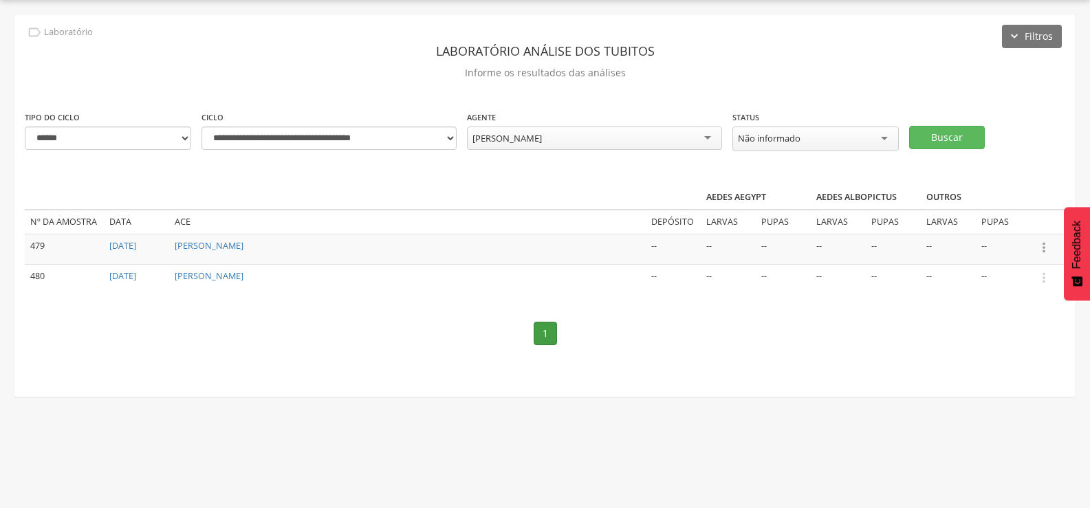
click at [1040, 240] on icon "" at bounding box center [1043, 247] width 15 height 15
click at [1036, 217] on link "Informar resultado" at bounding box center [996, 224] width 109 height 17
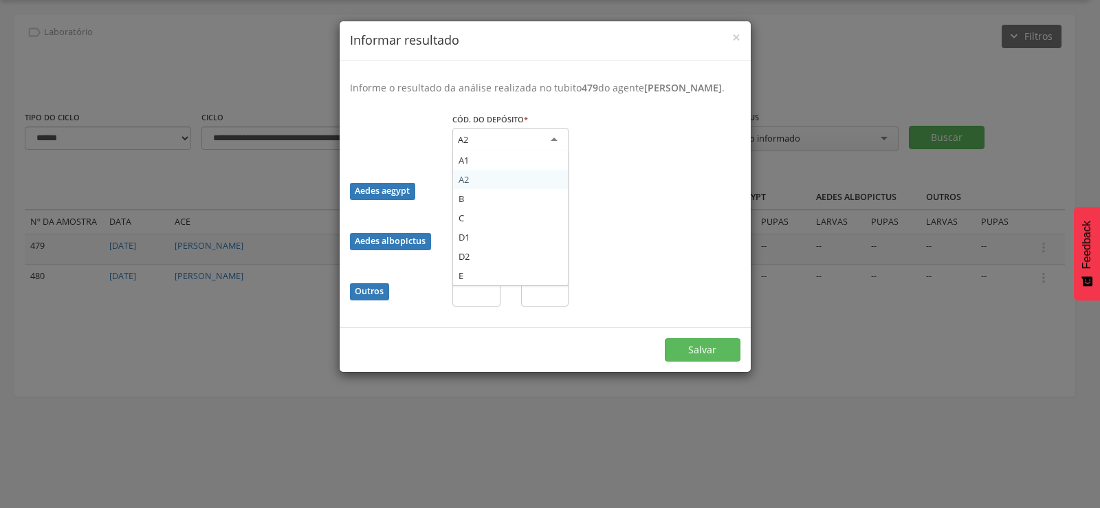
click at [472, 144] on div "A2" at bounding box center [511, 140] width 116 height 25
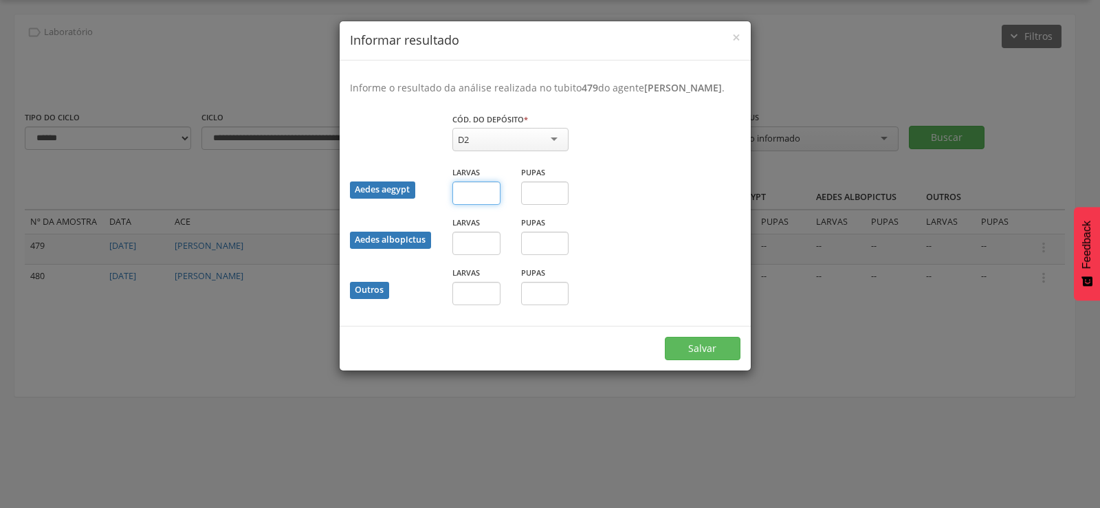
click at [484, 205] on input "text" at bounding box center [477, 193] width 48 height 23
type input "*"
click at [665, 337] on button "Salvar" at bounding box center [703, 348] width 76 height 23
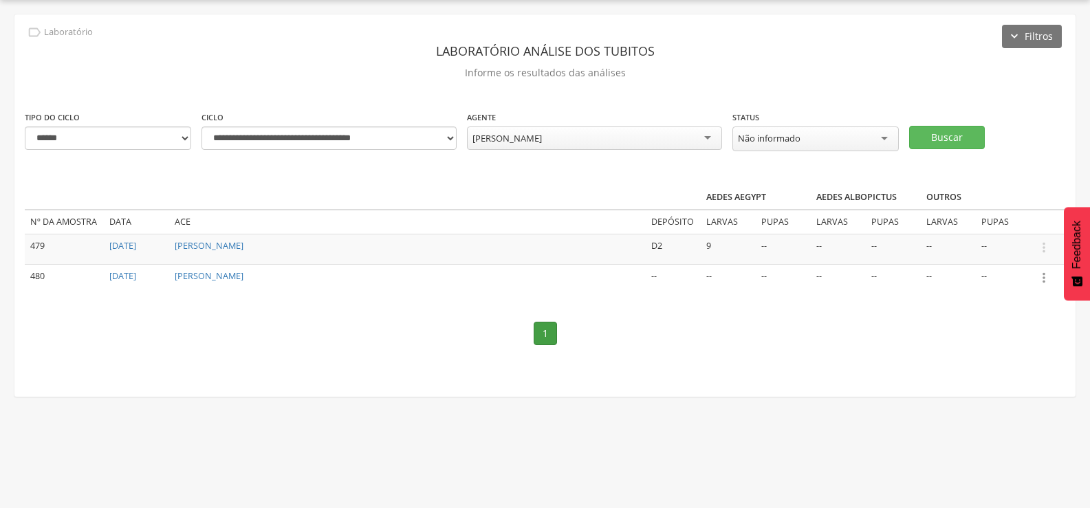
click at [1045, 274] on icon "" at bounding box center [1043, 277] width 15 height 15
click at [1021, 250] on link "Informar resultado" at bounding box center [996, 254] width 109 height 17
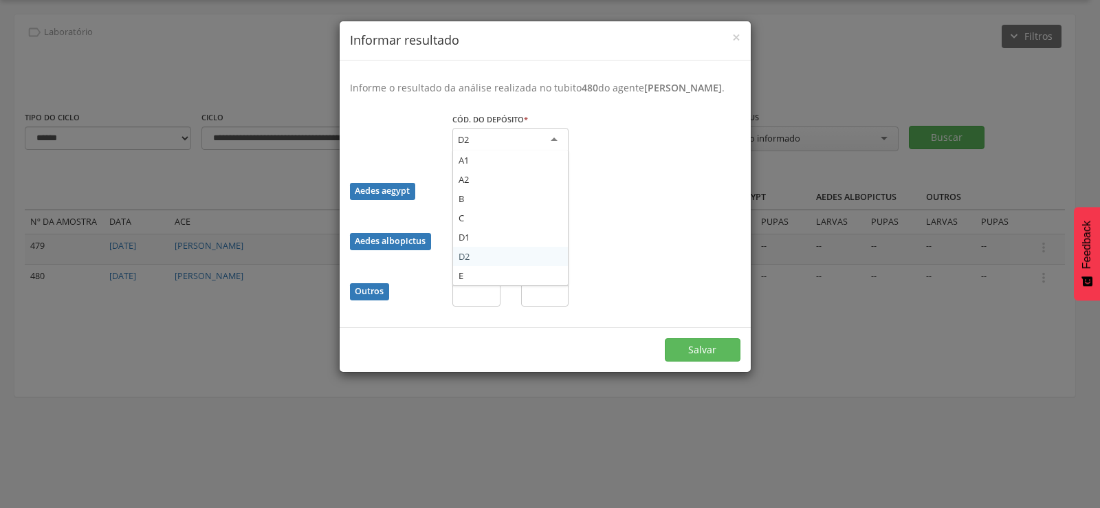
click at [512, 149] on div "D2" at bounding box center [511, 140] width 116 height 25
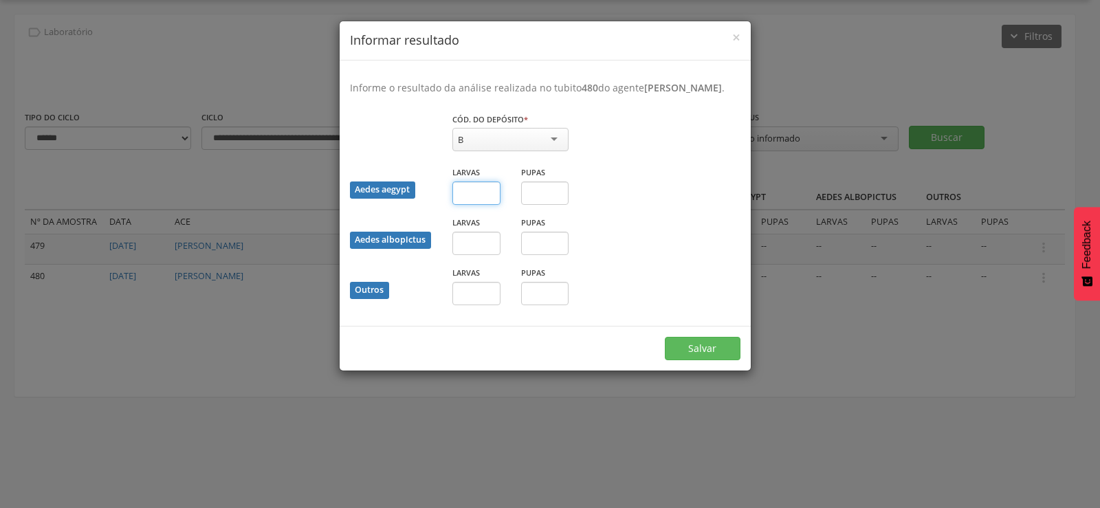
click at [471, 205] on input "text" at bounding box center [477, 193] width 48 height 23
type input "*"
click at [528, 203] on input "text" at bounding box center [545, 193] width 48 height 23
type input "*"
click at [715, 350] on button "Salvar" at bounding box center [703, 348] width 76 height 23
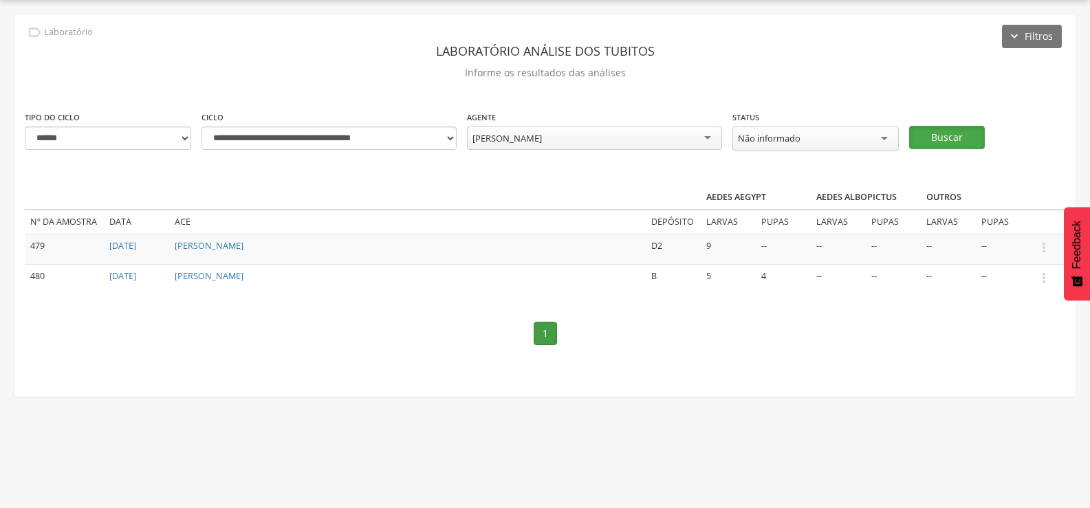
click at [950, 128] on button "Buscar" at bounding box center [947, 137] width 76 height 23
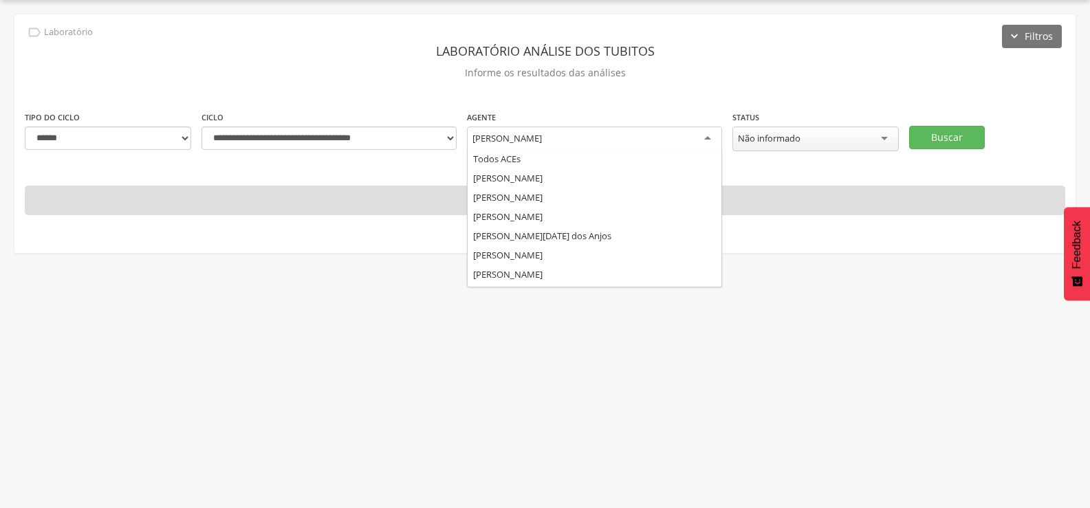
click at [591, 128] on div "[PERSON_NAME]" at bounding box center [594, 139] width 255 height 25
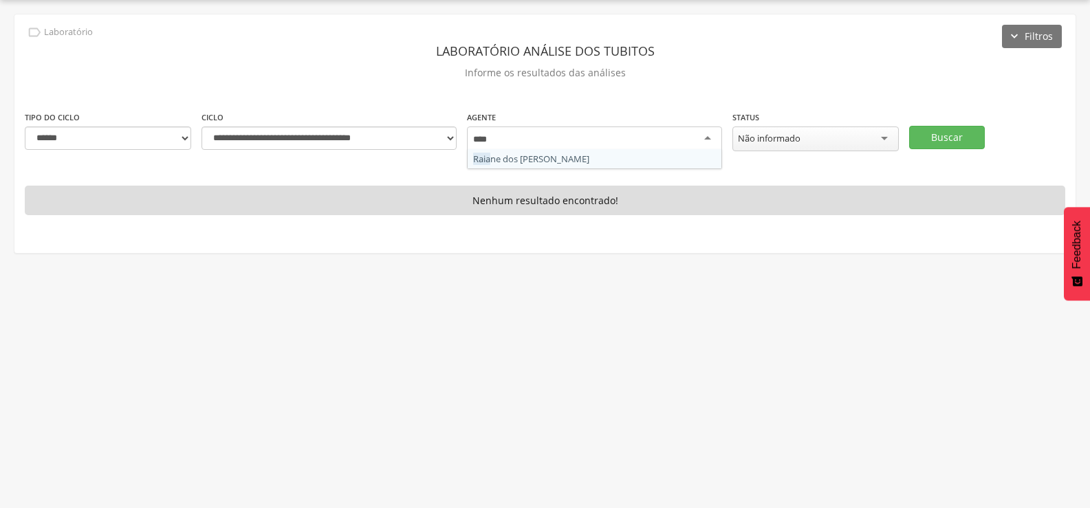
type input "*****"
click at [968, 133] on button "Buscar" at bounding box center [947, 137] width 76 height 23
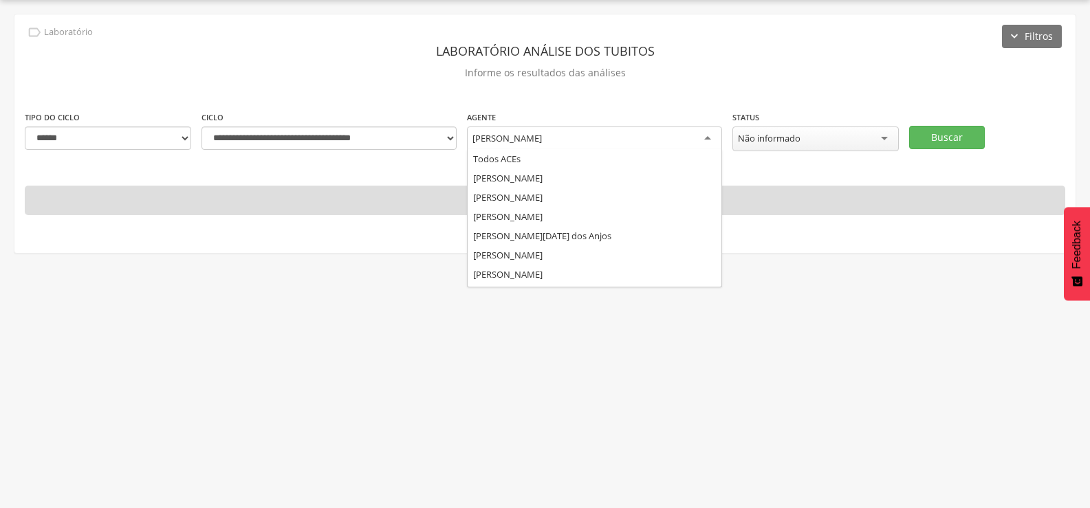
click at [632, 135] on div "[PERSON_NAME]" at bounding box center [594, 139] width 255 height 25
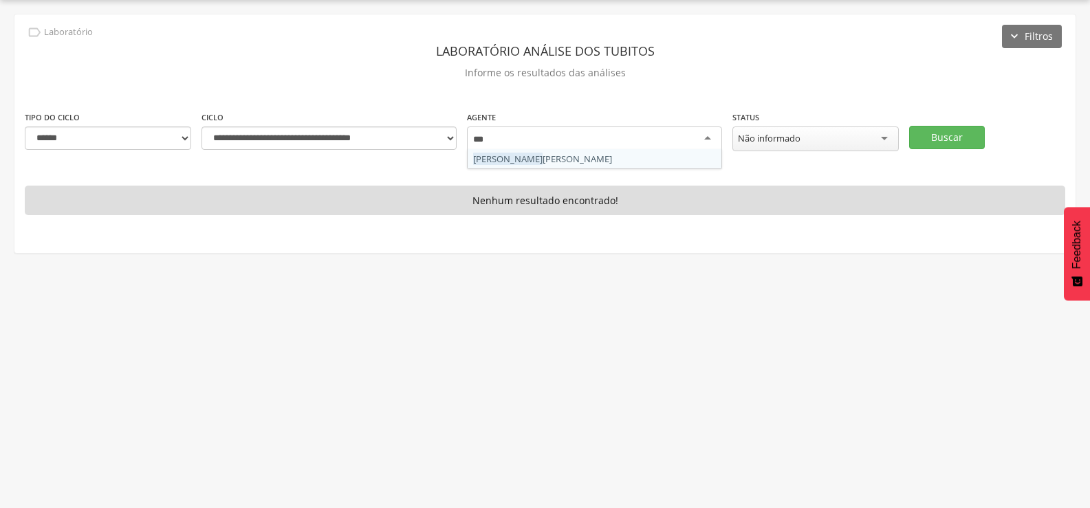
type input "****"
click at [941, 134] on button "Buscar" at bounding box center [947, 137] width 76 height 23
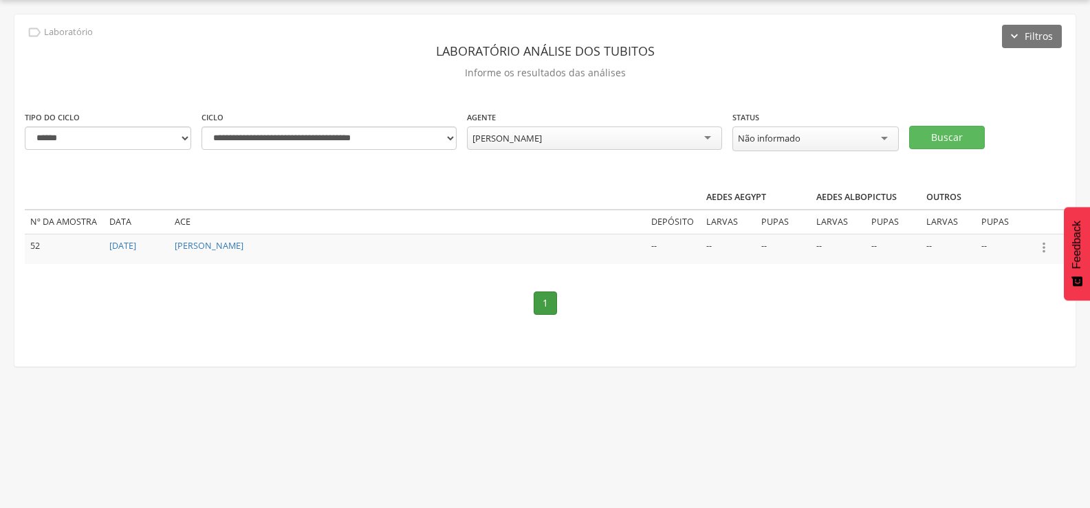
click at [1046, 243] on icon "" at bounding box center [1043, 247] width 15 height 15
click at [1017, 221] on link "Informar resultado" at bounding box center [996, 224] width 109 height 17
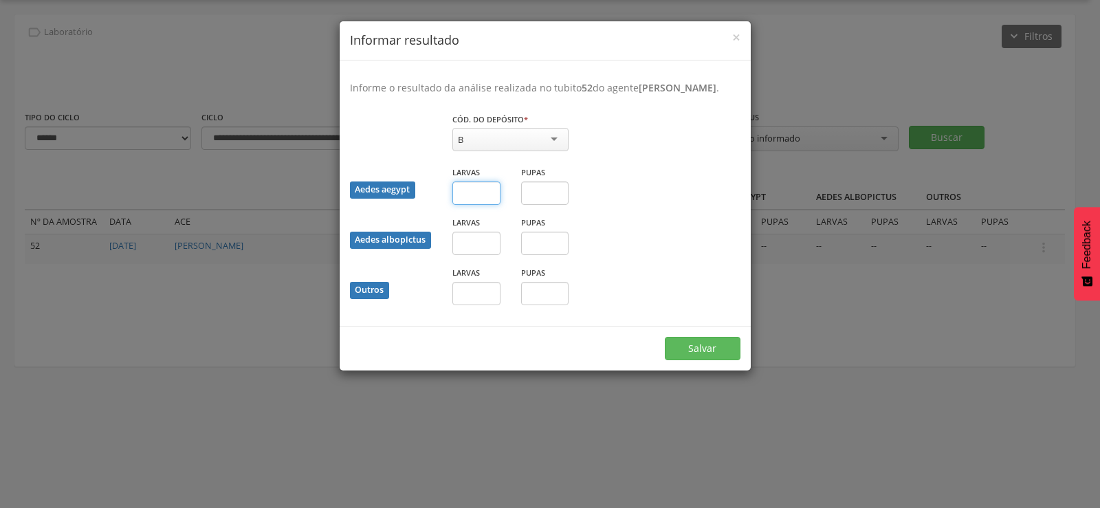
click at [488, 205] on input "text" at bounding box center [477, 193] width 48 height 23
type input "*"
click at [695, 358] on button "Salvar" at bounding box center [703, 348] width 76 height 23
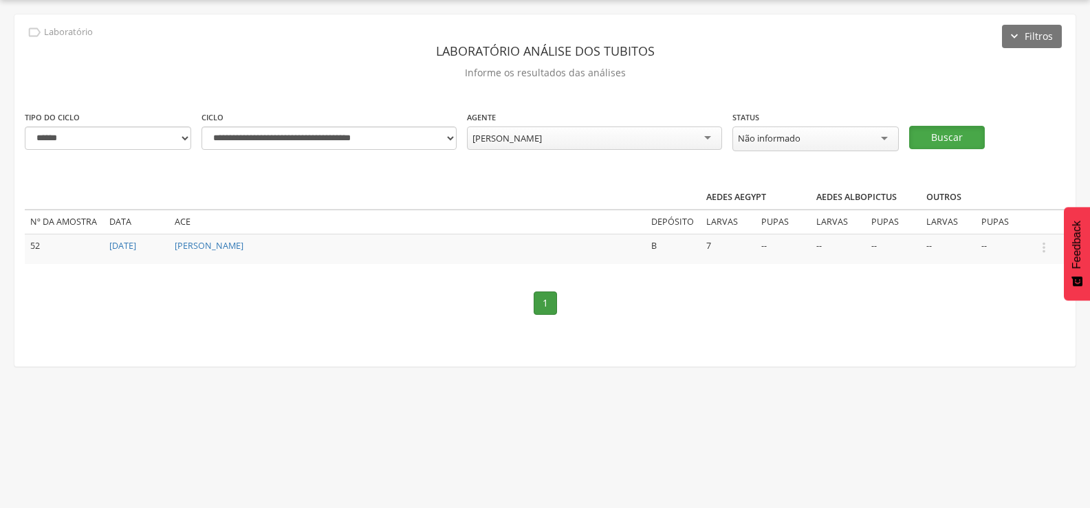
click at [943, 136] on button "Buscar" at bounding box center [947, 137] width 76 height 23
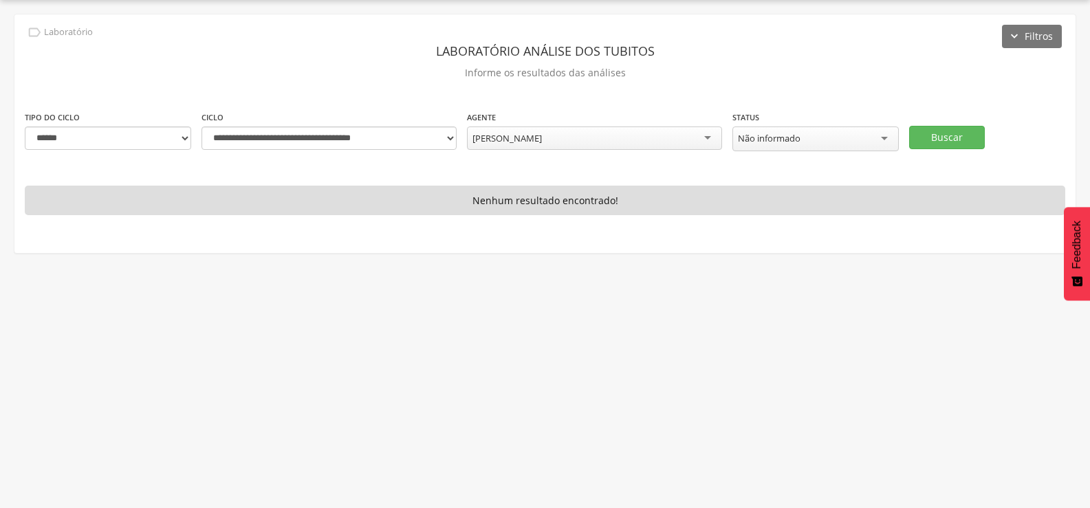
click at [576, 133] on div "[PERSON_NAME]" at bounding box center [594, 138] width 255 height 23
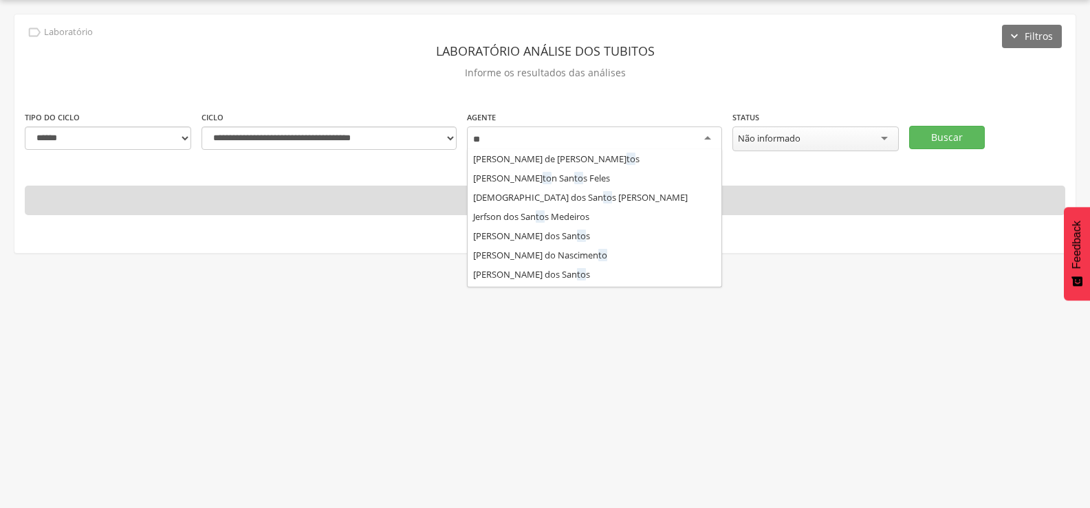
scroll to position [193, 0]
type input "***"
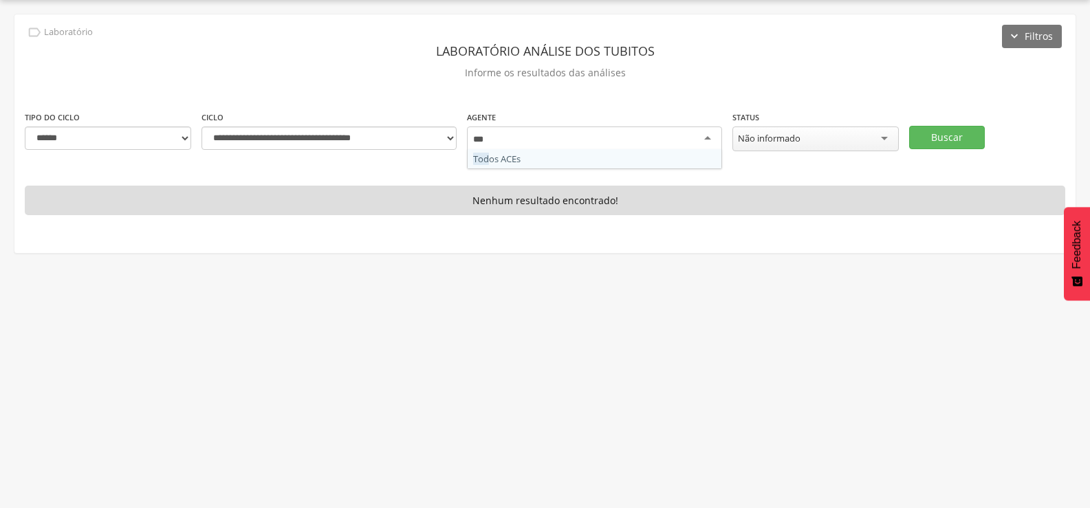
scroll to position [0, 0]
click at [970, 134] on button "Buscar" at bounding box center [947, 137] width 76 height 23
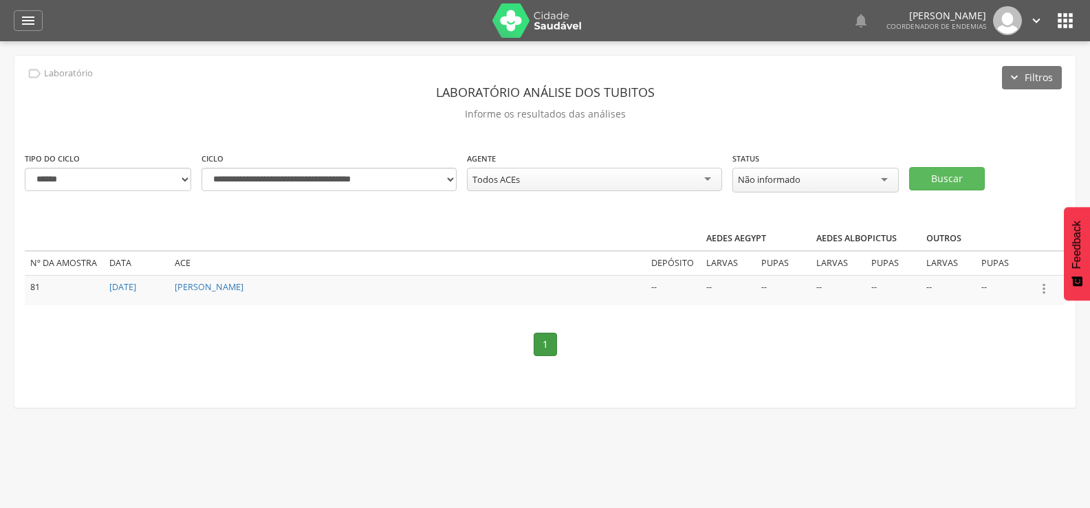
click at [1046, 287] on icon "" at bounding box center [1043, 288] width 15 height 15
click at [1016, 262] on link "Informar resultado" at bounding box center [996, 265] width 109 height 17
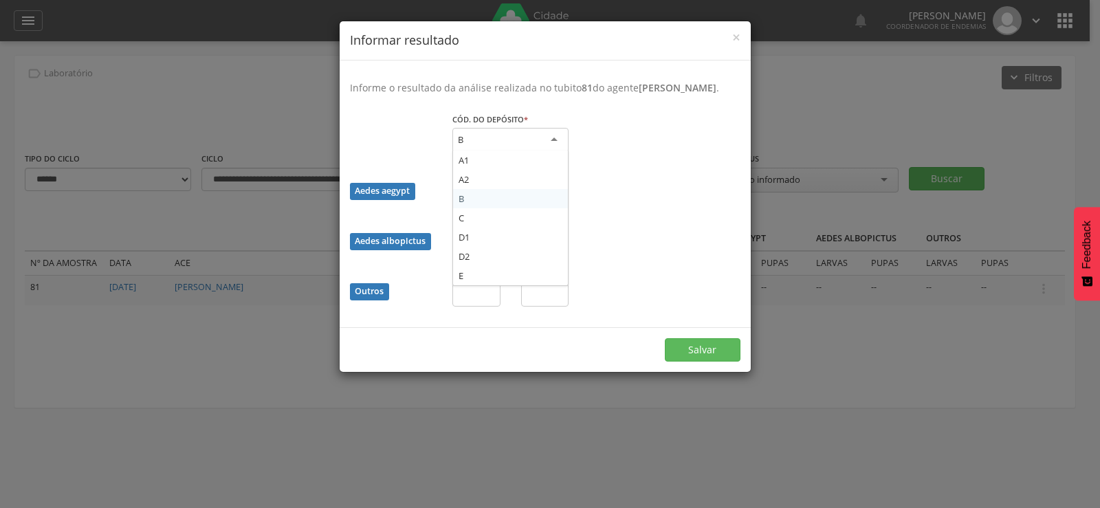
click at [530, 149] on div "B" at bounding box center [511, 140] width 116 height 25
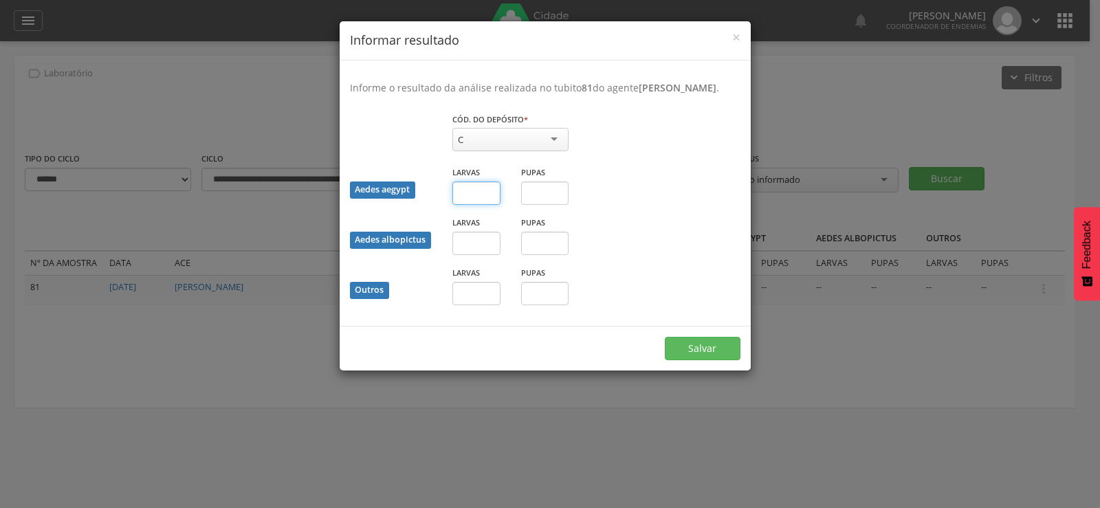
click at [480, 205] on input "text" at bounding box center [477, 193] width 48 height 23
type input "**"
click at [710, 354] on button "Salvar" at bounding box center [703, 348] width 76 height 23
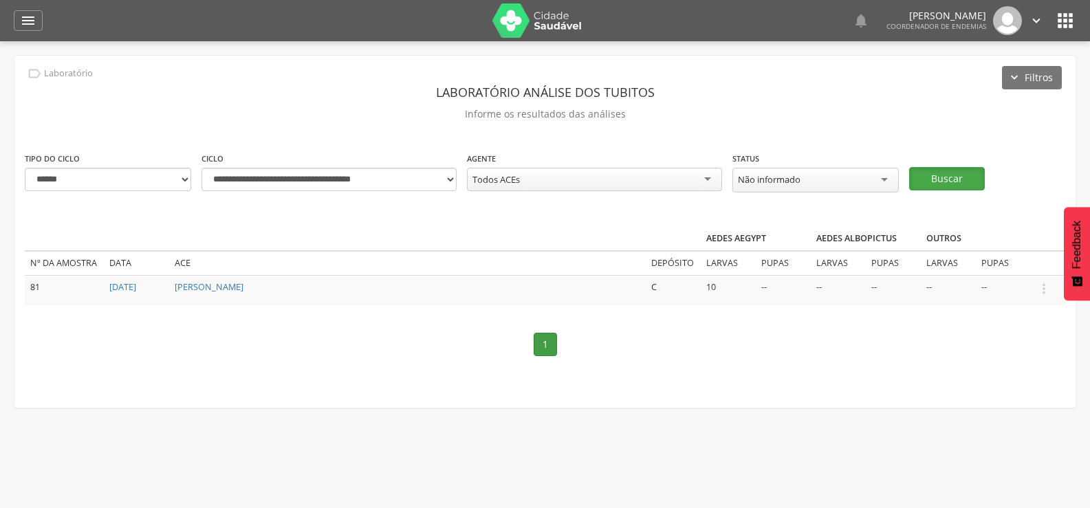
click at [955, 168] on button "Buscar" at bounding box center [947, 178] width 76 height 23
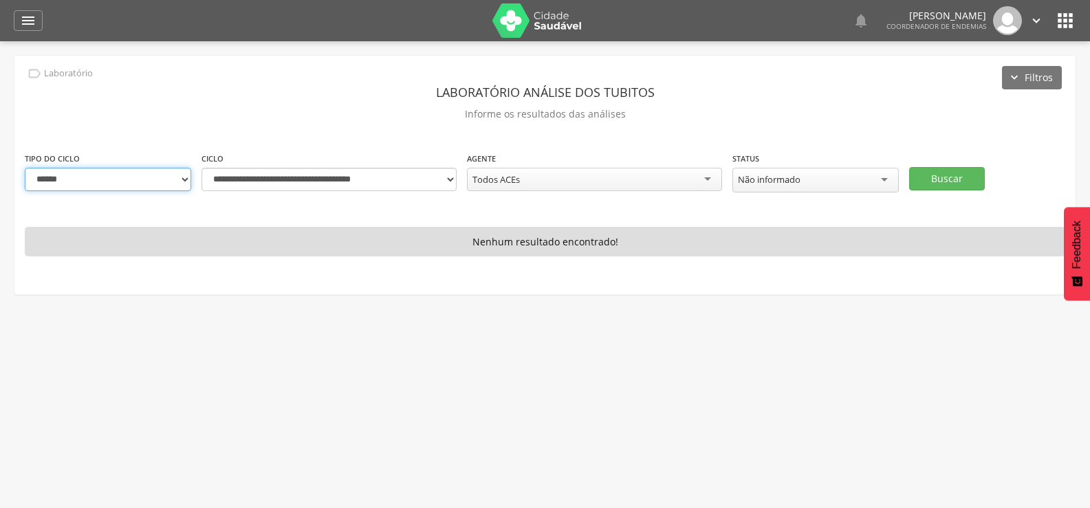
click at [133, 173] on select "**********" at bounding box center [108, 179] width 166 height 23
select select "*"
click at [25, 168] on select "**********" at bounding box center [108, 179] width 166 height 23
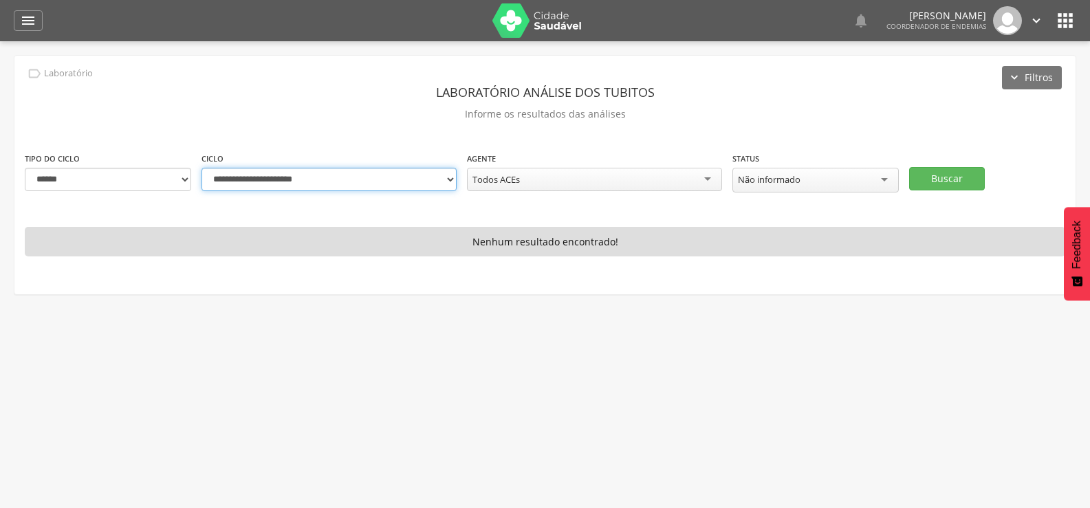
click at [450, 175] on select "**********" at bounding box center [329, 179] width 255 height 23
click at [202, 168] on select "**********" at bounding box center [329, 179] width 255 height 23
click at [948, 173] on button "Buscar" at bounding box center [947, 178] width 76 height 23
click at [452, 178] on select "**********" at bounding box center [329, 179] width 255 height 23
select select "**********"
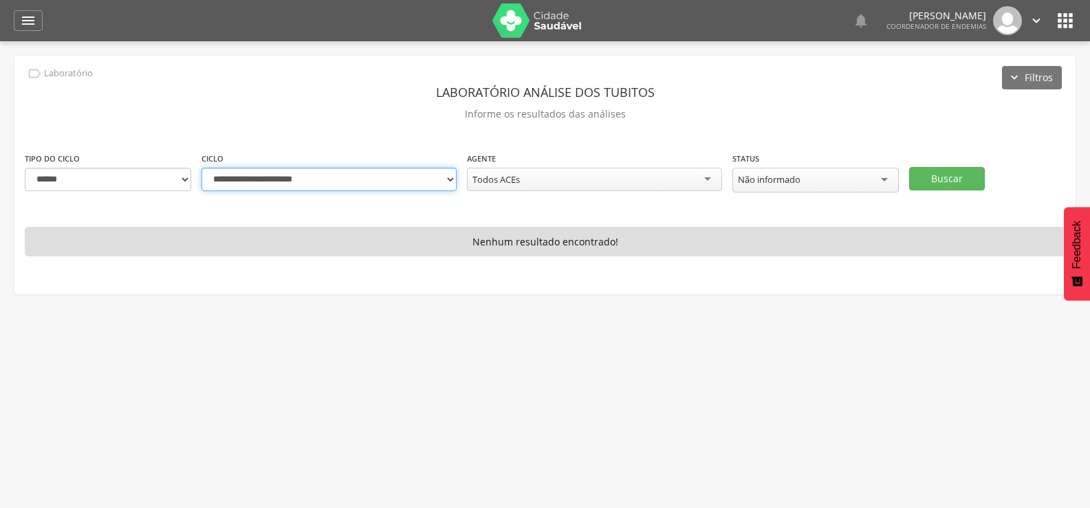
click at [202, 168] on select "**********" at bounding box center [329, 179] width 255 height 23
click at [944, 175] on button "Buscar" at bounding box center [947, 178] width 76 height 23
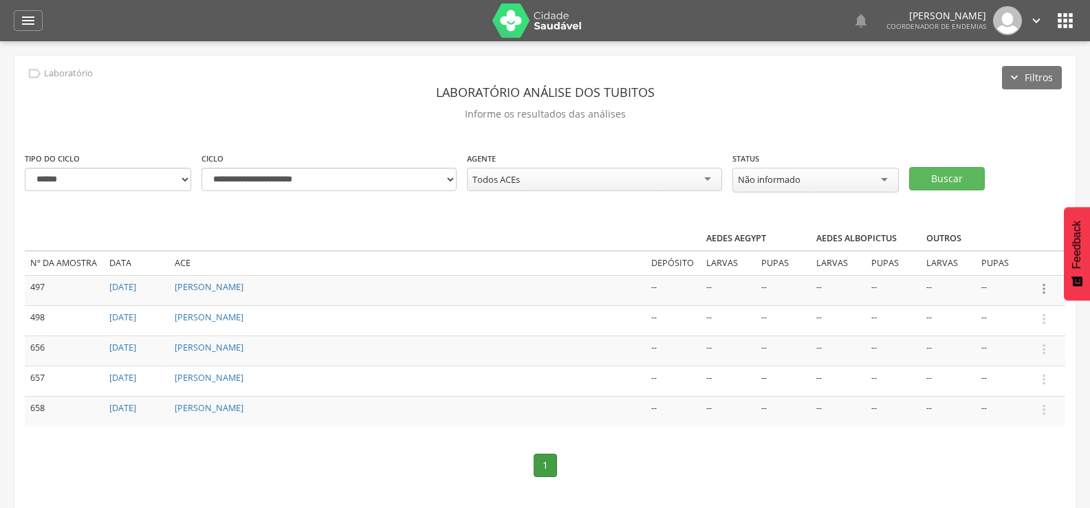
click at [1042, 287] on icon "" at bounding box center [1043, 288] width 15 height 15
click at [997, 258] on link "Informar resultado" at bounding box center [996, 265] width 109 height 17
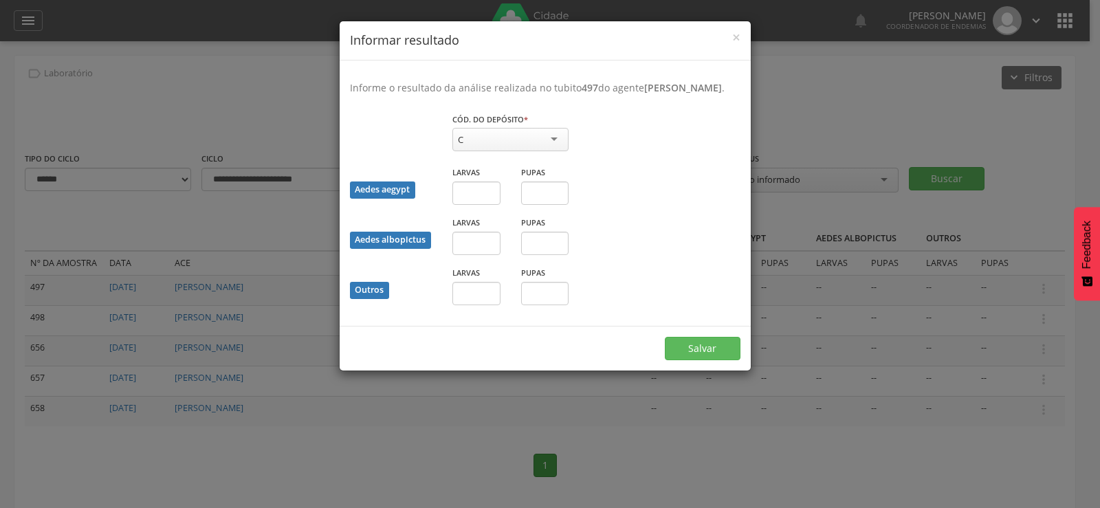
click at [554, 151] on div "C" at bounding box center [511, 139] width 116 height 23
click at [474, 305] on input "text" at bounding box center [477, 293] width 48 height 23
type input "*"
click at [547, 305] on input "text" at bounding box center [545, 293] width 48 height 23
type input "*"
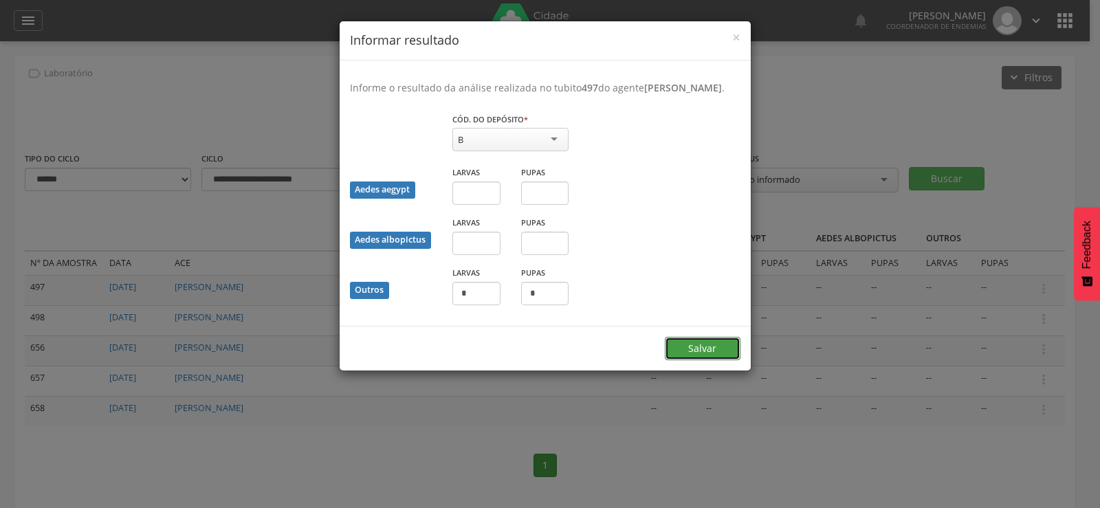
click at [703, 360] on button "Salvar" at bounding box center [703, 348] width 76 height 23
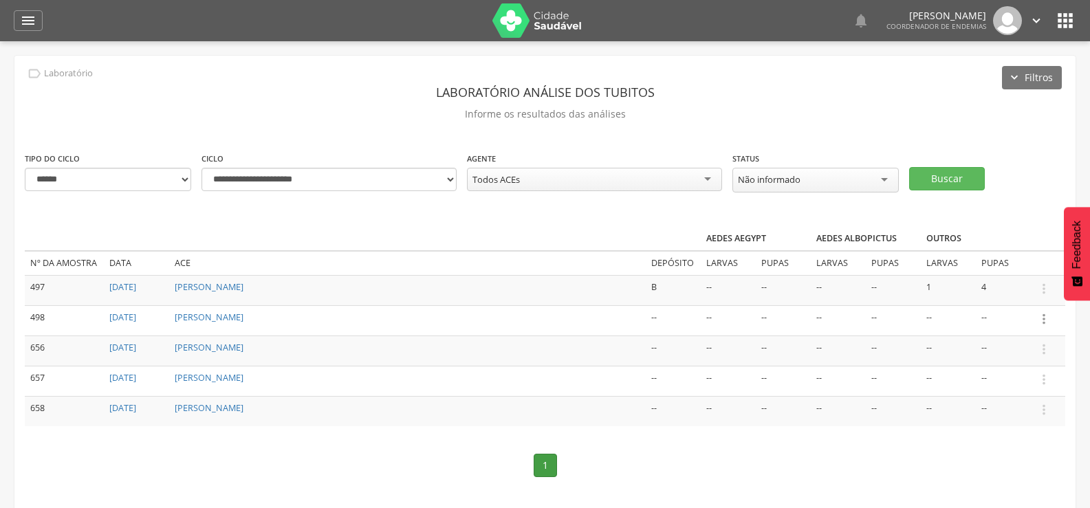
click at [1044, 314] on icon "" at bounding box center [1043, 319] width 15 height 15
click at [1010, 289] on link "Informar resultado" at bounding box center [996, 295] width 109 height 17
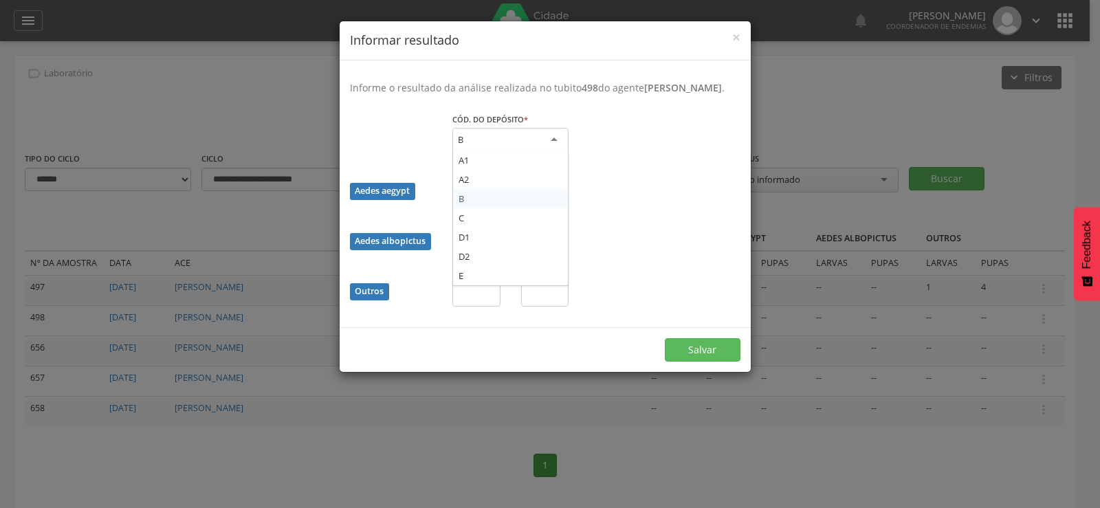
click at [468, 146] on div "B" at bounding box center [511, 140] width 116 height 25
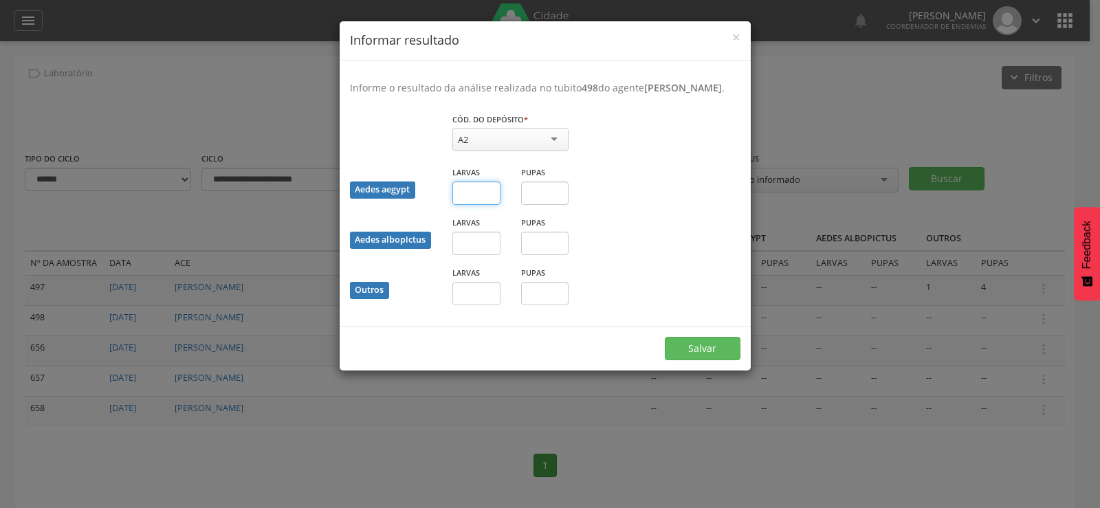
click at [466, 205] on input "text" at bounding box center [477, 193] width 48 height 23
type input "*"
click at [702, 360] on button "Salvar" at bounding box center [703, 348] width 76 height 23
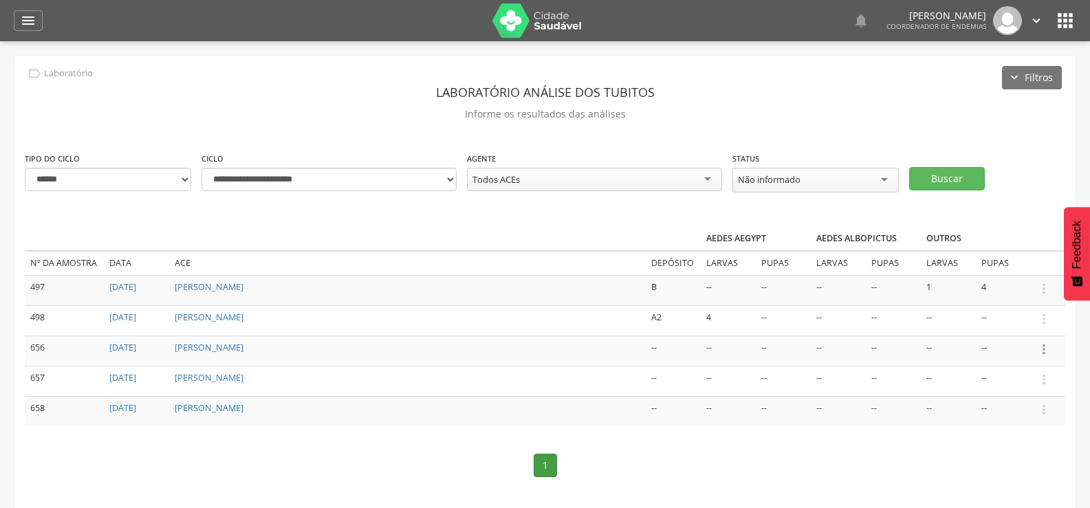
click at [1044, 345] on icon "" at bounding box center [1043, 349] width 15 height 15
click at [1014, 320] on link "Informar resultado" at bounding box center [996, 326] width 109 height 17
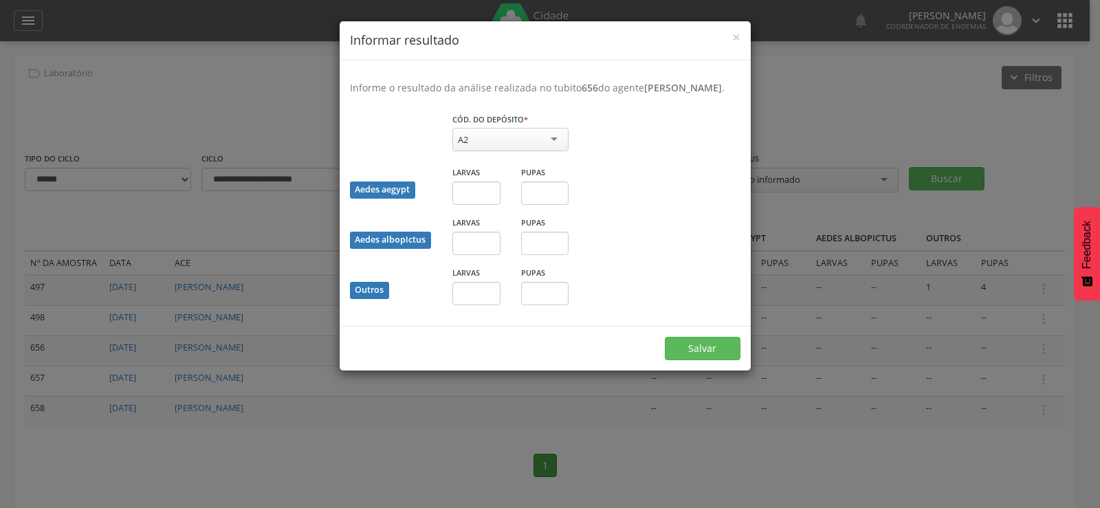
click at [495, 146] on div "A2" at bounding box center [511, 139] width 116 height 23
click at [468, 205] on input "text" at bounding box center [477, 193] width 48 height 23
type input "**"
click at [700, 356] on button "Salvar" at bounding box center [703, 348] width 76 height 23
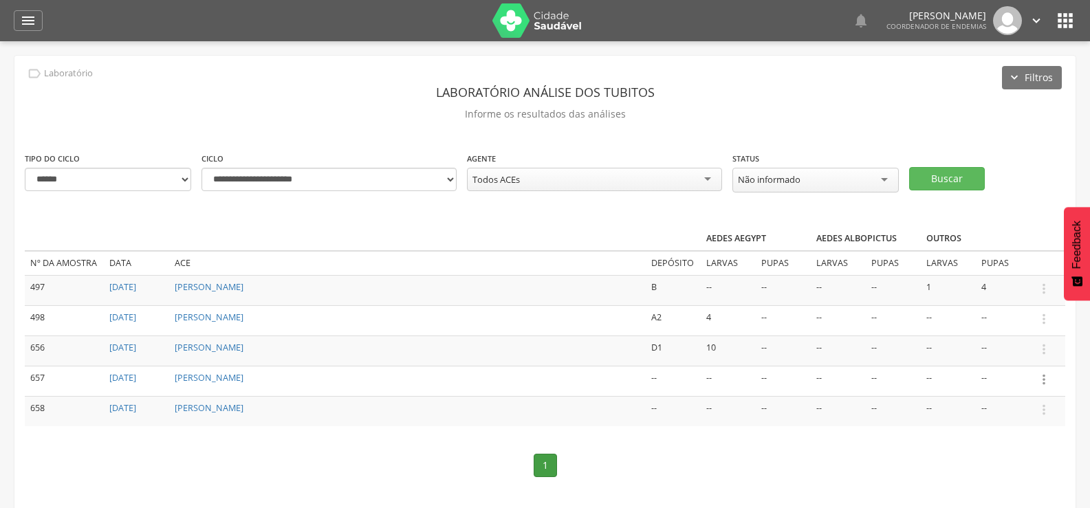
click at [1045, 374] on icon "" at bounding box center [1043, 379] width 15 height 15
click at [992, 350] on link "Informar resultado" at bounding box center [996, 356] width 109 height 17
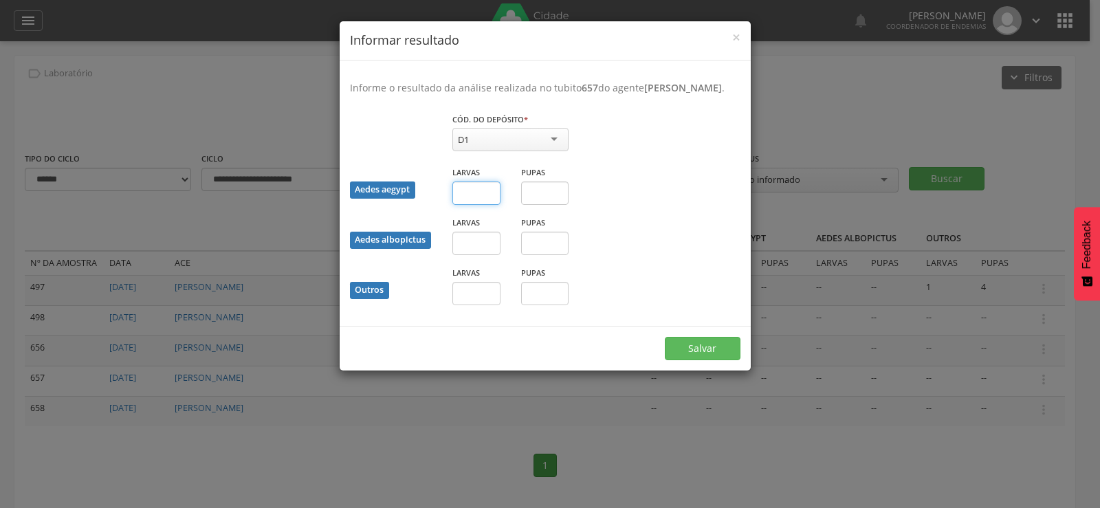
click at [462, 205] on input "text" at bounding box center [477, 193] width 48 height 23
type input "*"
click at [702, 360] on button "Salvar" at bounding box center [703, 348] width 76 height 23
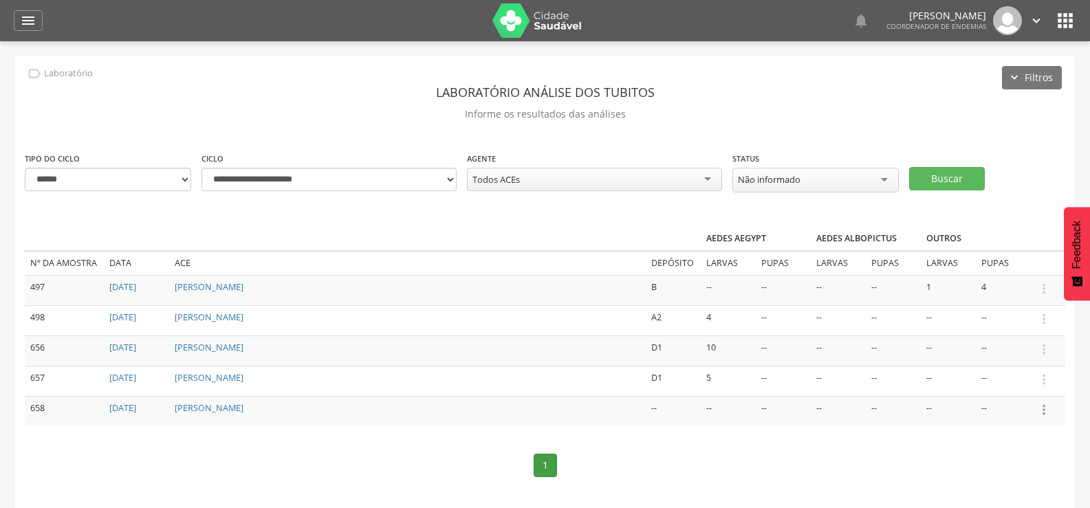
click at [1045, 404] on icon "" at bounding box center [1043, 409] width 15 height 15
click at [1005, 378] on link "Informar resultado" at bounding box center [996, 386] width 109 height 17
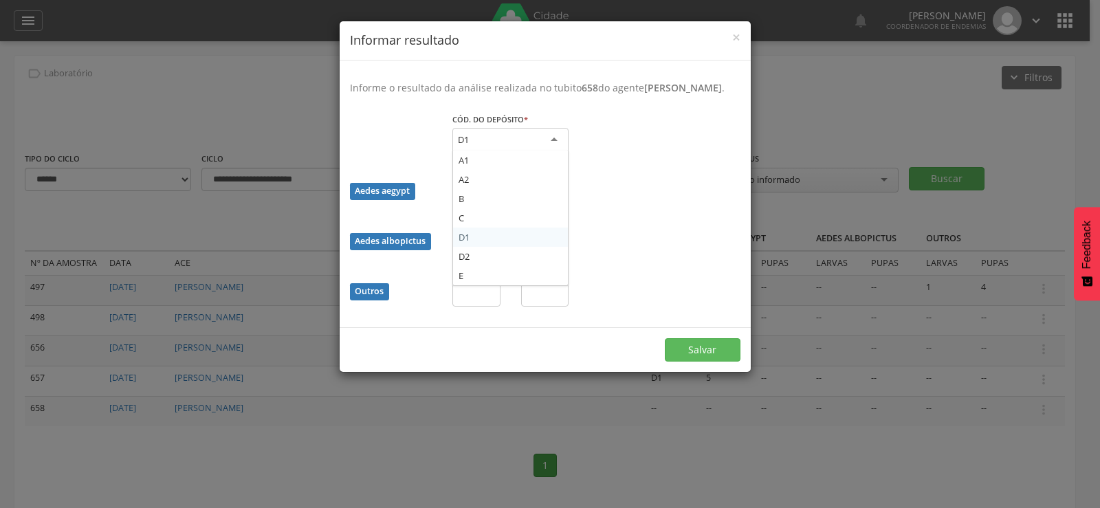
click at [527, 149] on div "D1" at bounding box center [511, 140] width 116 height 25
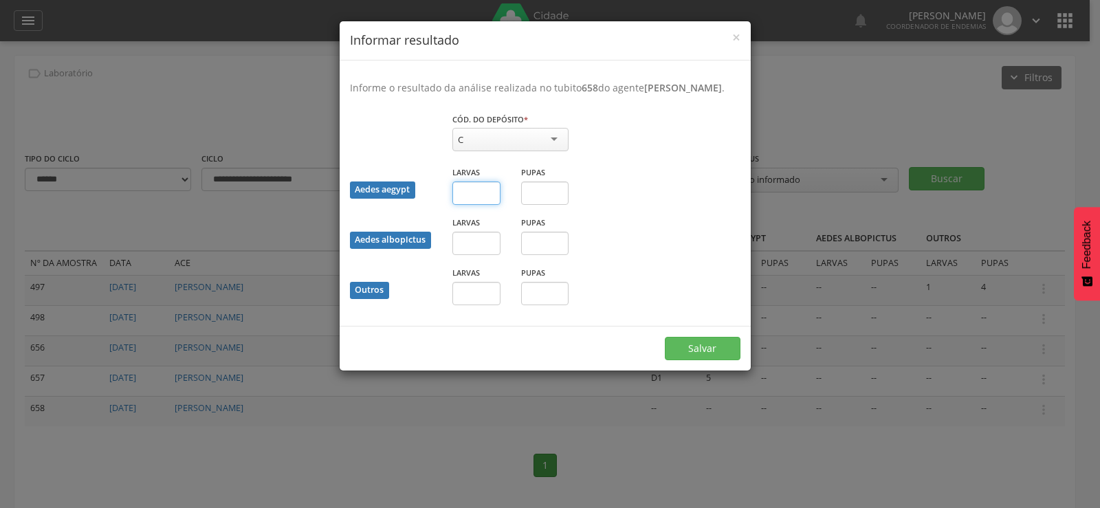
click at [464, 205] on input "text" at bounding box center [477, 193] width 48 height 23
type input "*"
click at [536, 205] on input "text" at bounding box center [545, 193] width 48 height 23
type input "*"
click at [702, 356] on button "Salvar" at bounding box center [703, 348] width 76 height 23
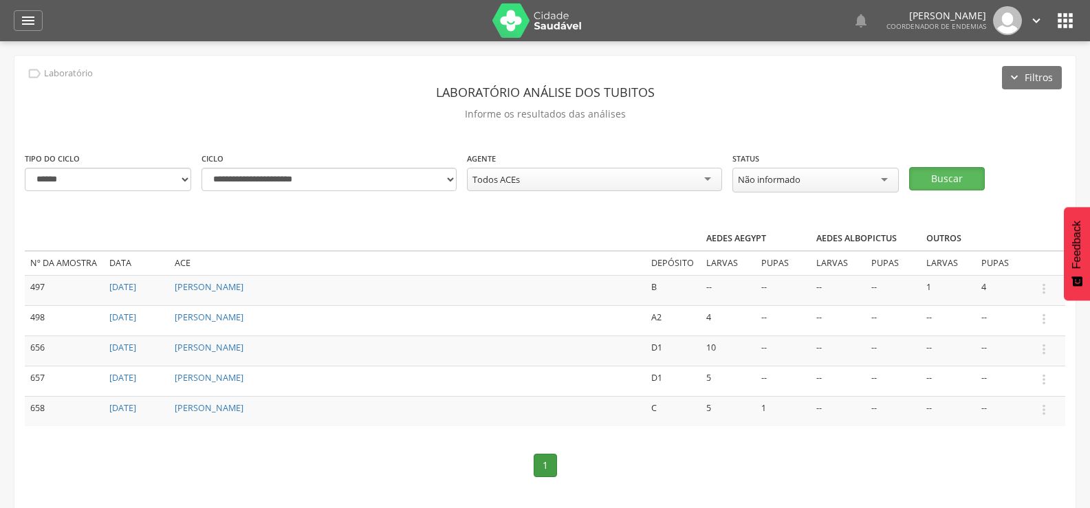
click at [946, 175] on button "Buscar" at bounding box center [947, 178] width 76 height 23
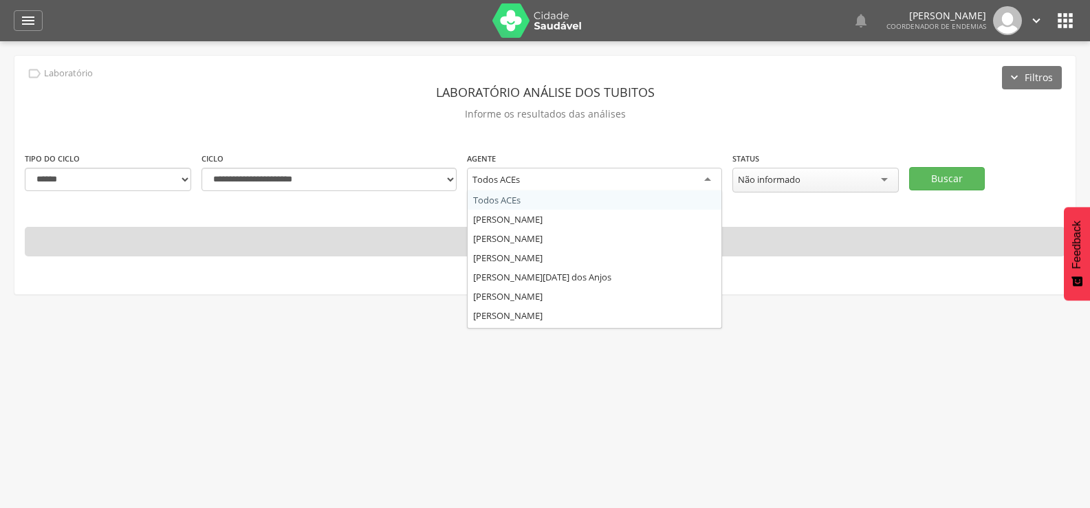
click at [541, 171] on div "Todos ACEs" at bounding box center [594, 180] width 255 height 25
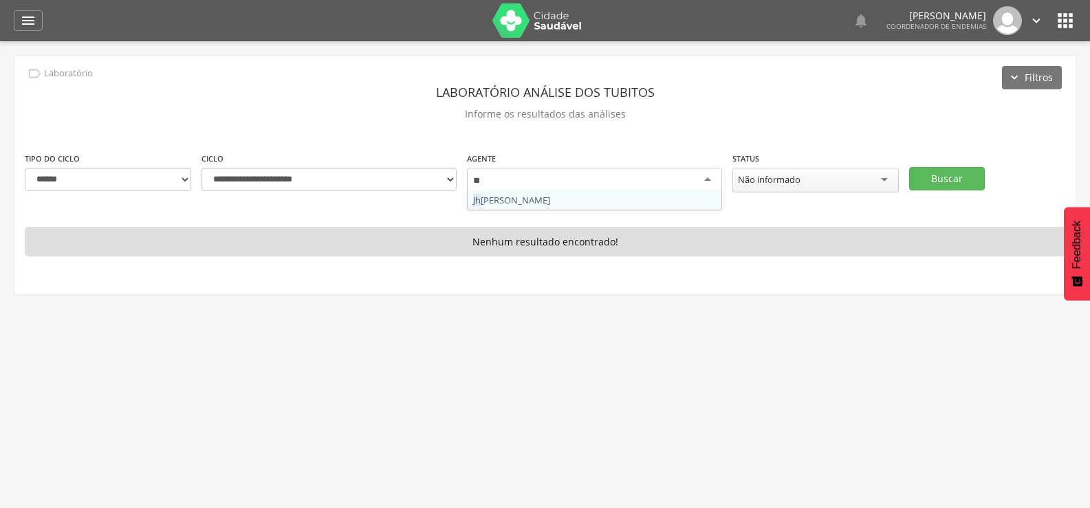
type input "***"
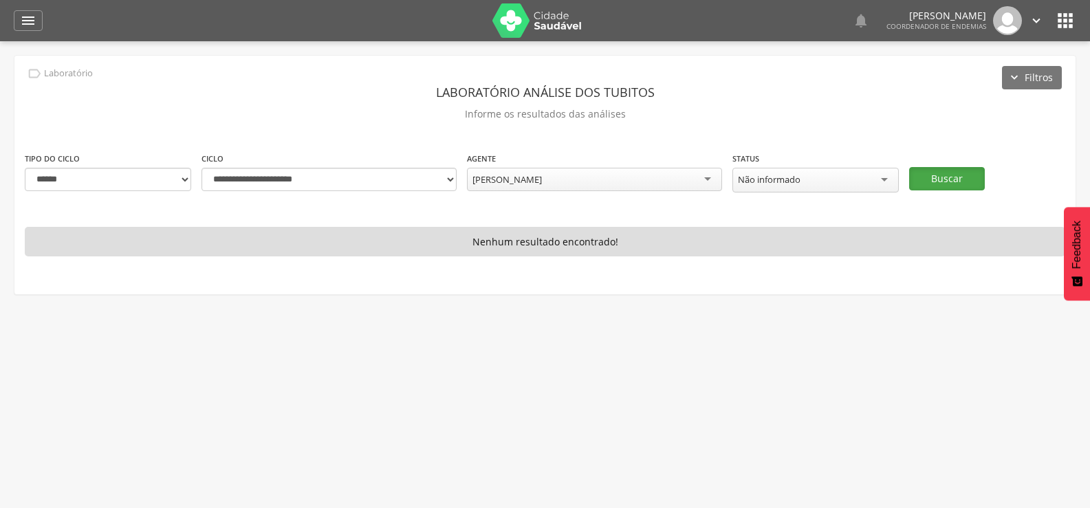
click at [960, 173] on button "Buscar" at bounding box center [947, 178] width 76 height 23
click at [164, 180] on select "**********" at bounding box center [108, 179] width 166 height 23
select select "*"
click at [25, 168] on select "**********" at bounding box center [108, 179] width 166 height 23
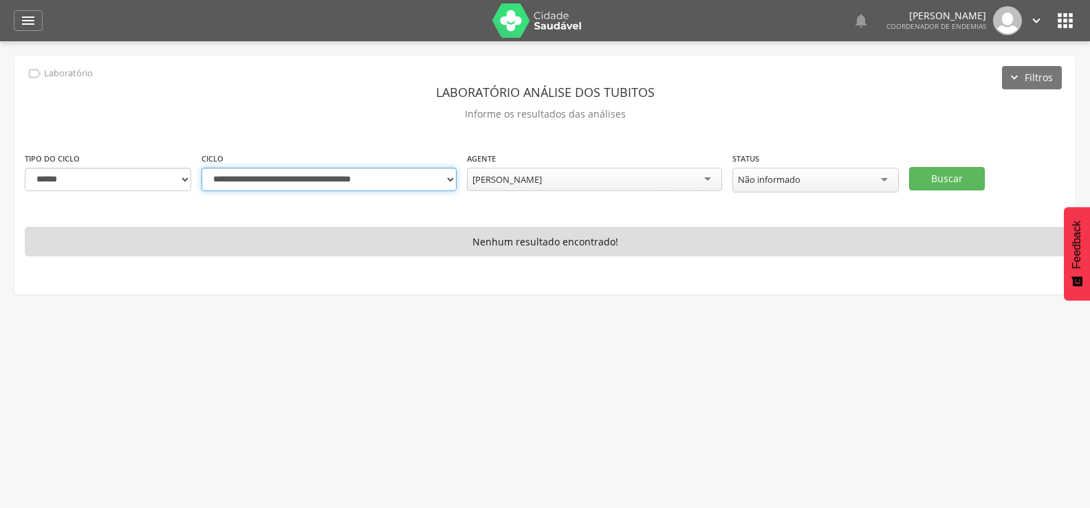
click at [438, 183] on select "**********" at bounding box center [329, 179] width 255 height 23
select select "**********"
click at [202, 168] on select "**********" at bounding box center [329, 179] width 255 height 23
click at [934, 173] on button "Buscar" at bounding box center [947, 178] width 76 height 23
